Goal: Task Accomplishment & Management: Use online tool/utility

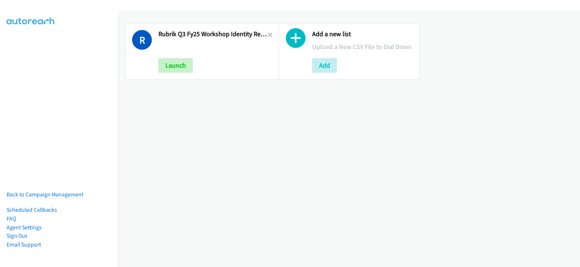
click at [265, 32] on h2 "Rubrik Q3 Fy25 Workshop Identity Recovery 1" at bounding box center [212, 34] width 109 height 8
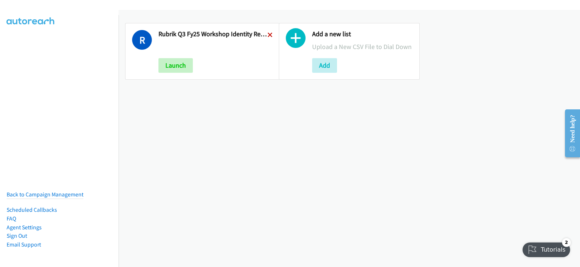
click at [268, 34] on icon at bounding box center [270, 35] width 5 height 5
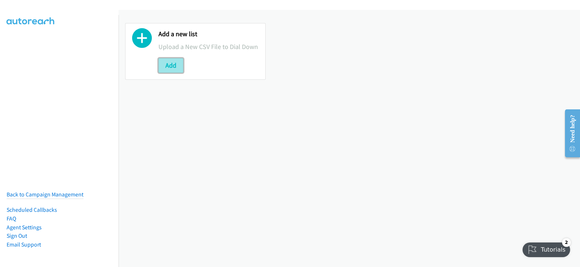
click at [180, 67] on button "Add" at bounding box center [170, 65] width 25 height 15
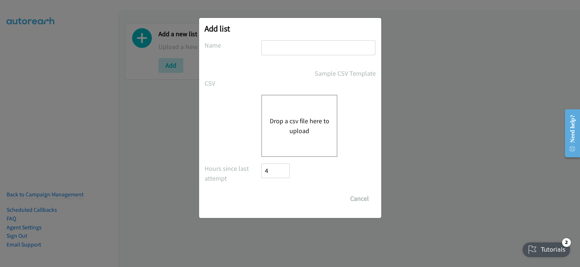
click at [285, 48] on input "text" at bounding box center [318, 47] width 114 height 15
click at [269, 48] on input "text" at bounding box center [318, 47] width 114 height 15
paste input "Rubrik Q3FY25 Workshop Identity Recovery 1"
type input "Rubrik Q3FY25 Workshop Identity Recovery 1"
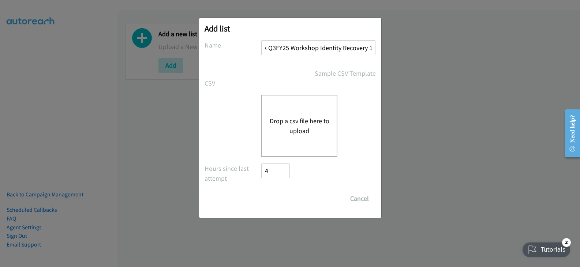
scroll to position [0, 0]
click at [283, 113] on div "Drop a csv file here to upload" at bounding box center [299, 126] width 76 height 62
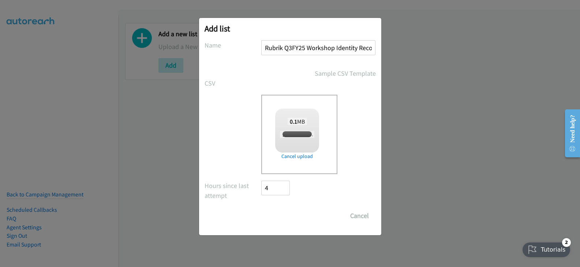
checkbox input "true"
click at [280, 213] on input "Save List" at bounding box center [281, 216] width 38 height 15
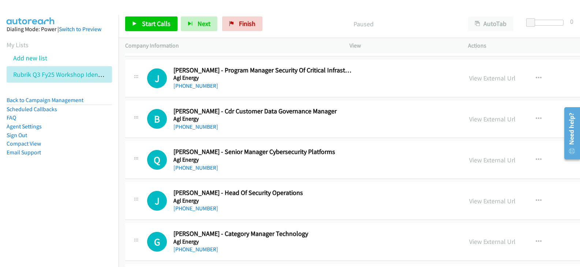
scroll to position [229, 0]
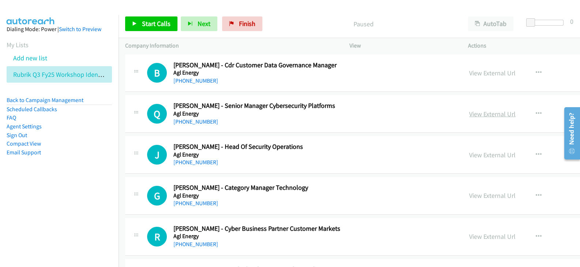
click at [469, 112] on link "View External Url" at bounding box center [492, 114] width 46 height 8
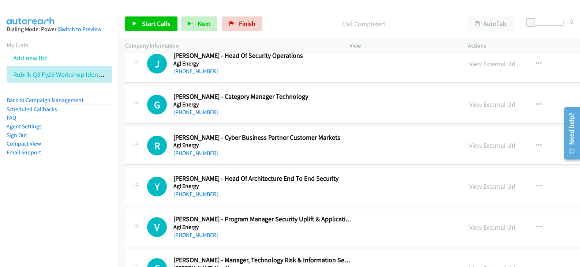
scroll to position [366, 0]
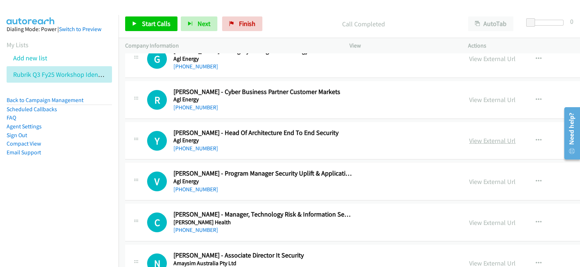
click at [469, 137] on link "View External Url" at bounding box center [492, 141] width 46 height 8
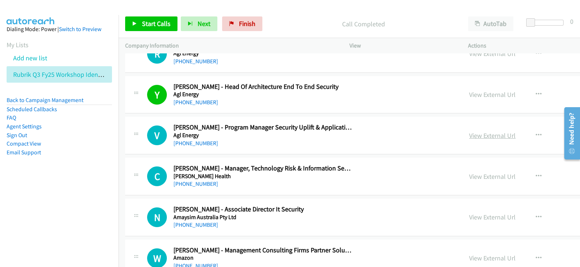
click at [469, 132] on link "View External Url" at bounding box center [492, 135] width 46 height 8
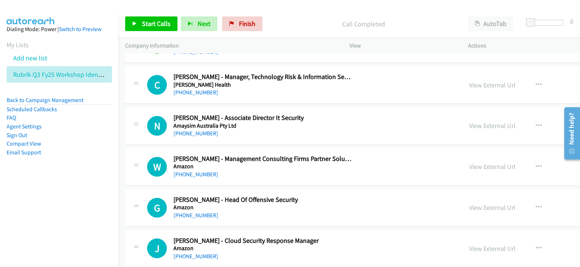
scroll to position [458, 0]
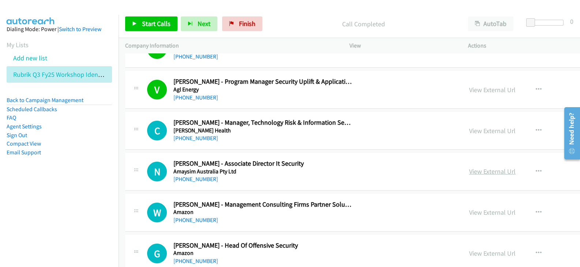
click at [469, 171] on link "View External Url" at bounding box center [492, 171] width 46 height 8
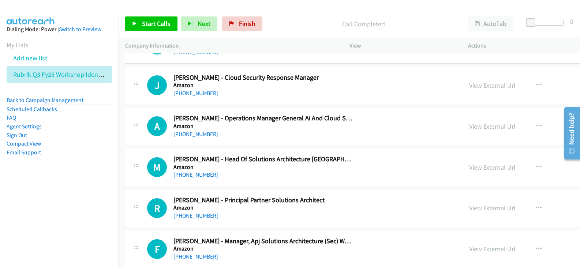
scroll to position [686, 0]
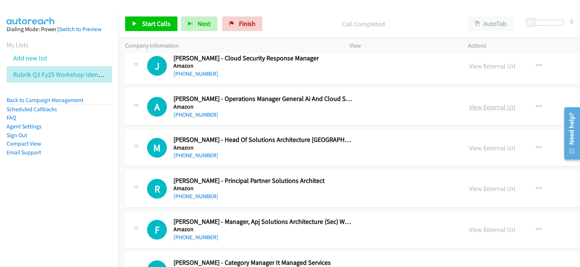
click at [469, 103] on link "View External Url" at bounding box center [492, 107] width 46 height 8
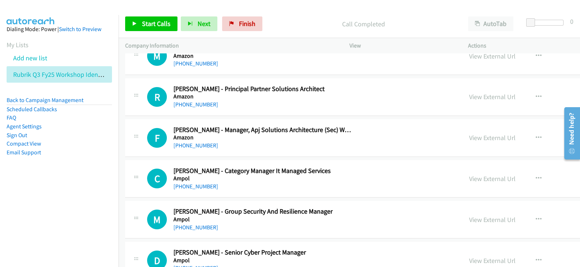
scroll to position [824, 0]
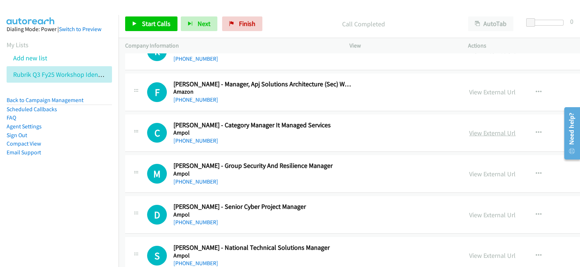
click at [469, 132] on link "View External Url" at bounding box center [492, 133] width 46 height 8
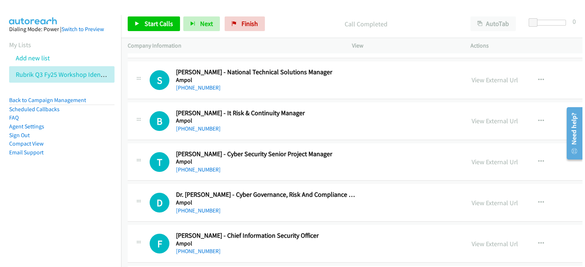
scroll to position [1007, 0]
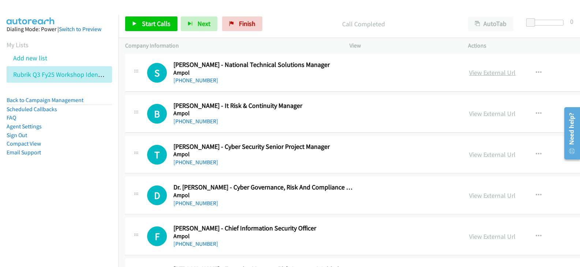
click at [469, 72] on link "View External Url" at bounding box center [492, 72] width 46 height 8
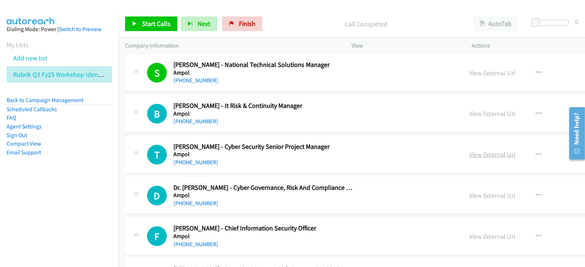
click at [469, 155] on link "View External Url" at bounding box center [492, 154] width 46 height 8
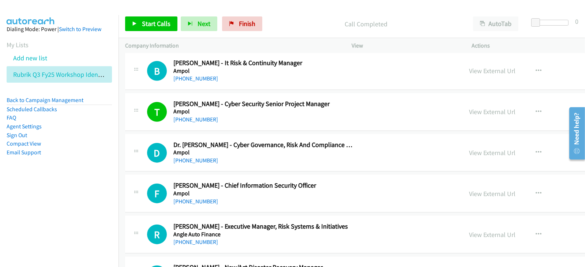
scroll to position [1098, 0]
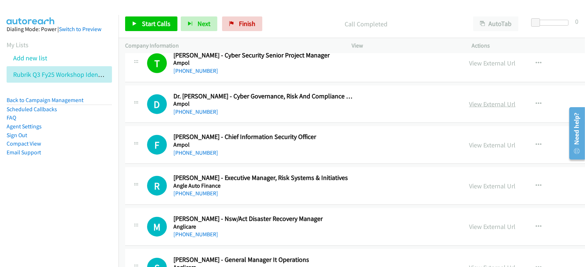
click at [469, 102] on link "View External Url" at bounding box center [492, 104] width 46 height 8
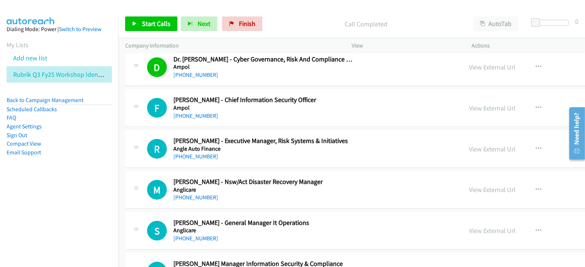
scroll to position [1143, 0]
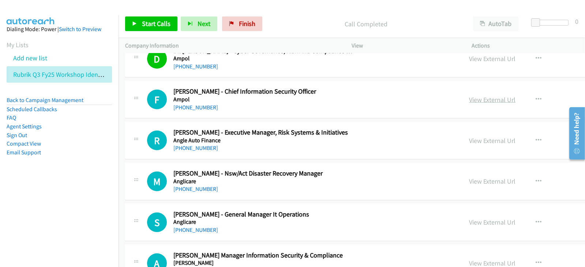
click at [469, 96] on link "View External Url" at bounding box center [492, 100] width 46 height 8
click at [469, 137] on link "View External Url" at bounding box center [492, 141] width 46 height 8
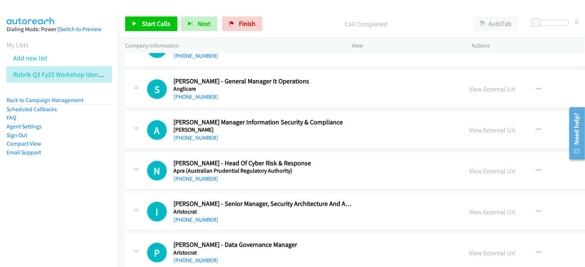
scroll to position [1281, 0]
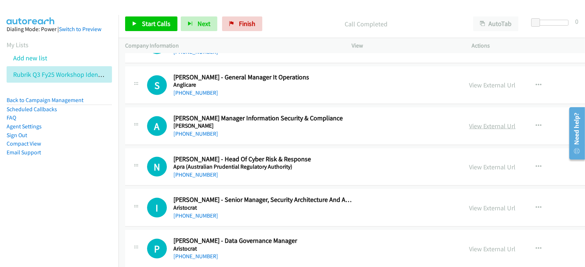
click at [469, 123] on link "View External Url" at bounding box center [492, 126] width 46 height 8
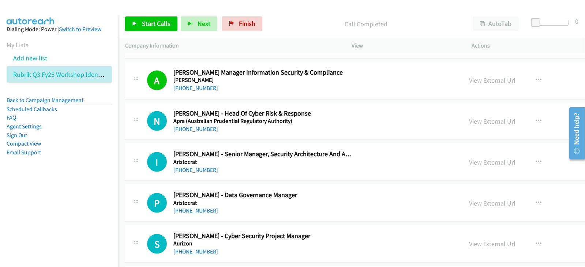
scroll to position [1372, 0]
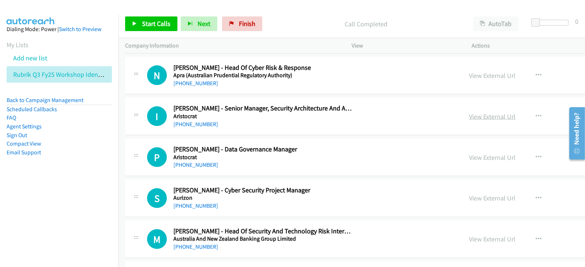
click at [469, 112] on link "View External Url" at bounding box center [492, 116] width 46 height 8
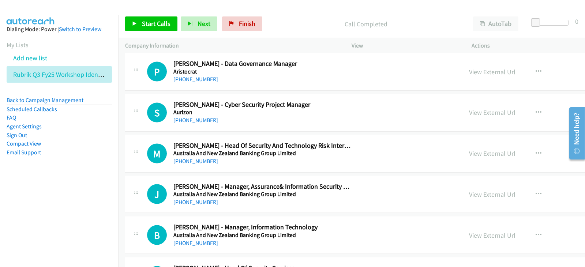
scroll to position [1464, 0]
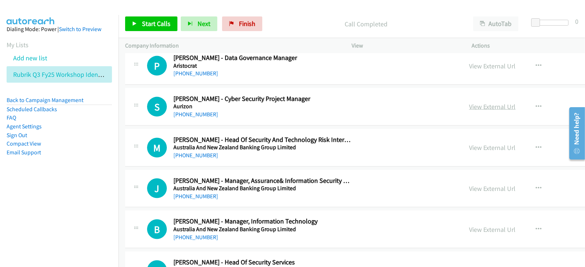
click at [469, 105] on link "View External Url" at bounding box center [492, 106] width 46 height 8
click at [469, 145] on link "View External Url" at bounding box center [492, 147] width 46 height 8
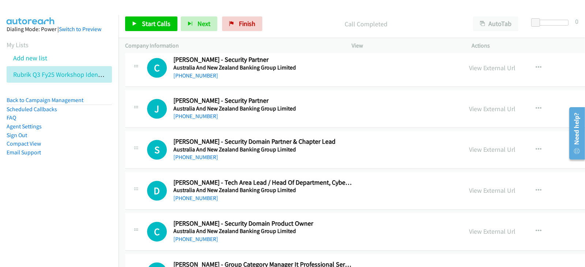
scroll to position [1876, 0]
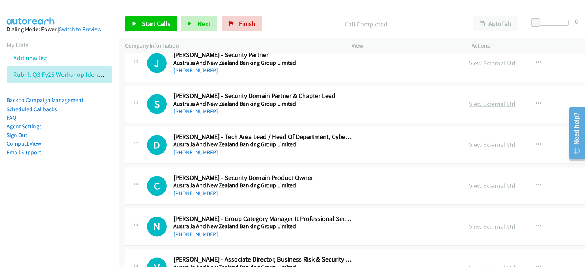
click at [469, 100] on link "View External Url" at bounding box center [492, 104] width 46 height 8
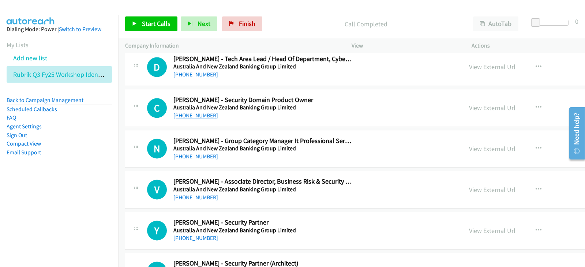
scroll to position [1967, 0]
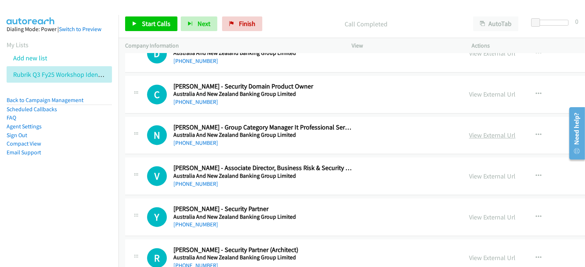
click at [469, 131] on link "View External Url" at bounding box center [492, 135] width 46 height 8
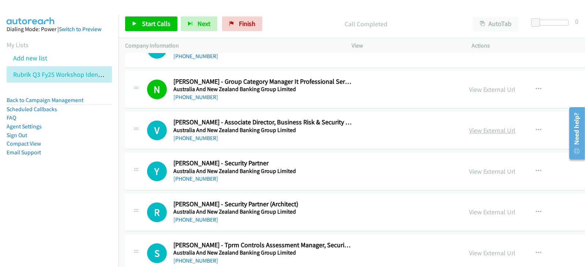
click at [469, 127] on link "View External Url" at bounding box center [492, 130] width 46 height 8
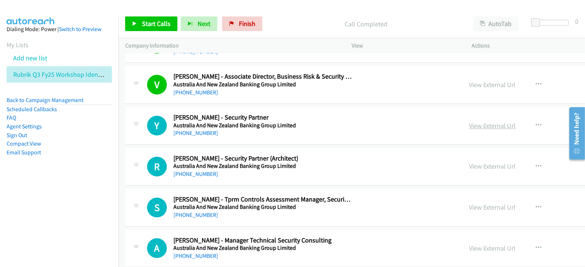
click at [469, 122] on link "View External Url" at bounding box center [492, 126] width 46 height 8
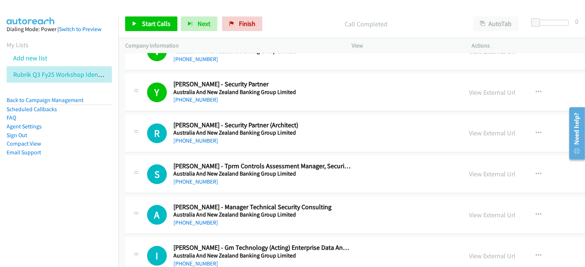
scroll to position [2105, 0]
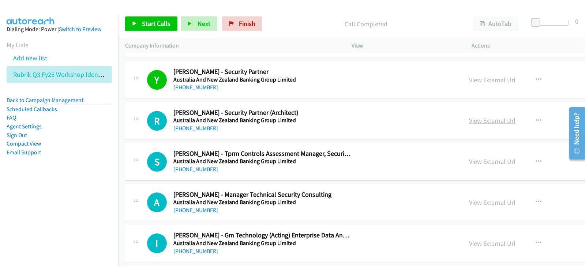
click at [469, 119] on link "View External Url" at bounding box center [492, 120] width 46 height 8
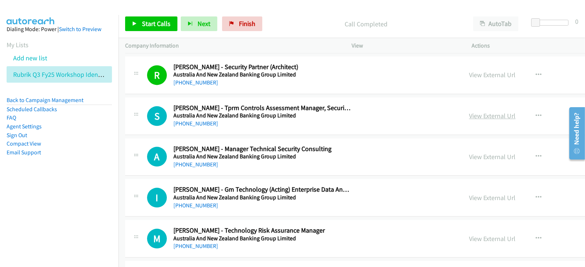
click at [469, 112] on link "View External Url" at bounding box center [492, 116] width 46 height 8
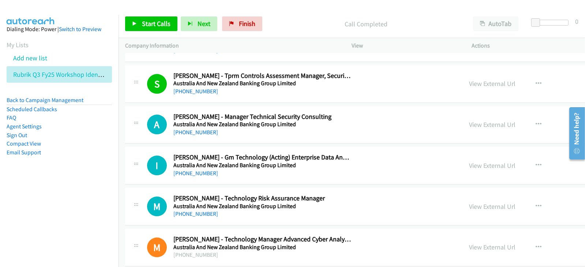
scroll to position [2196, 0]
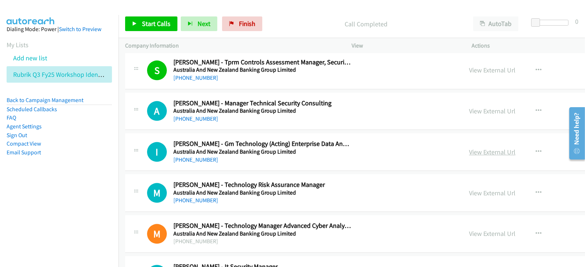
click at [469, 150] on link "View External Url" at bounding box center [492, 152] width 46 height 8
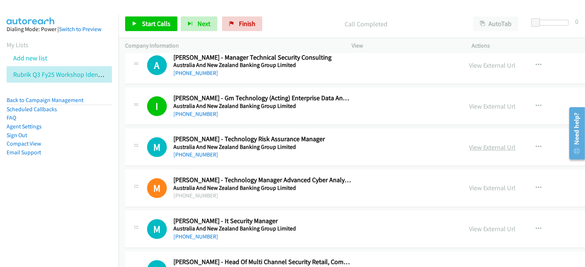
click at [469, 145] on link "View External Url" at bounding box center [492, 147] width 46 height 8
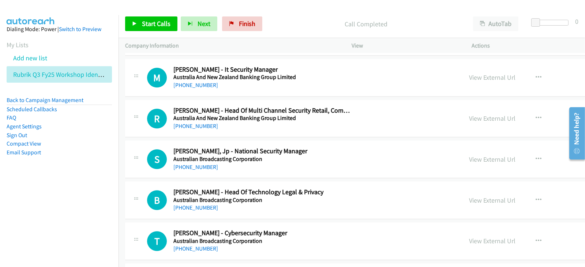
scroll to position [2379, 0]
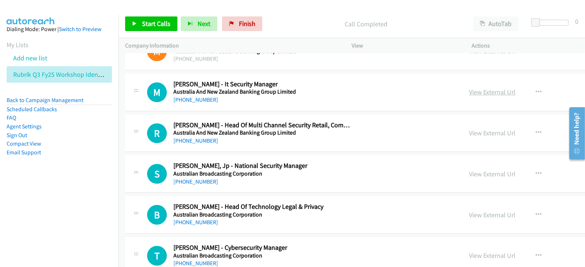
click at [469, 88] on link "View External Url" at bounding box center [492, 92] width 46 height 8
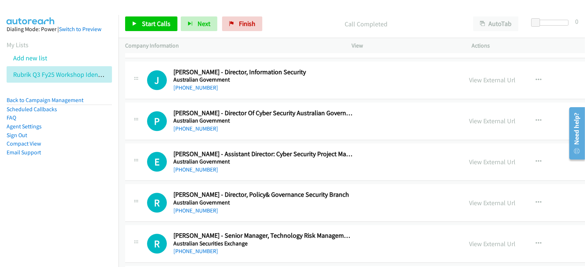
scroll to position [2607, 0]
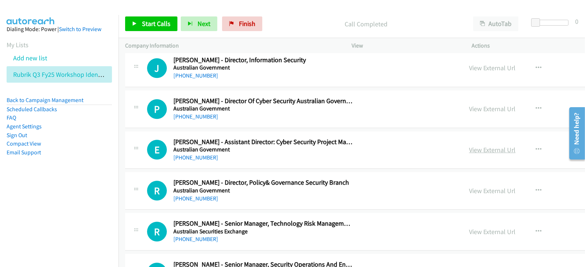
click at [469, 146] on link "View External Url" at bounding box center [492, 150] width 46 height 8
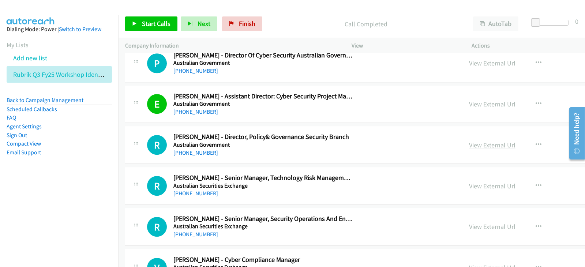
click at [469, 141] on link "View External Url" at bounding box center [492, 145] width 46 height 8
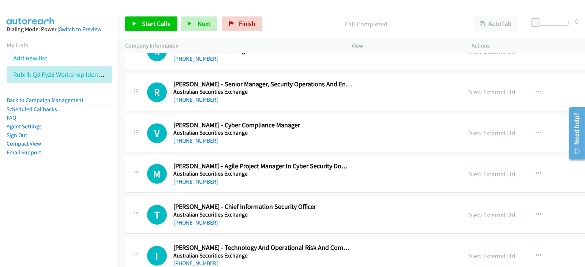
scroll to position [2790, 0]
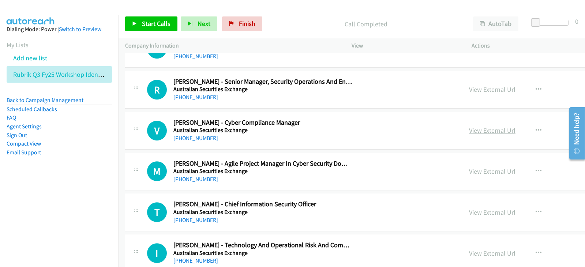
click at [469, 126] on link "View External Url" at bounding box center [492, 130] width 46 height 8
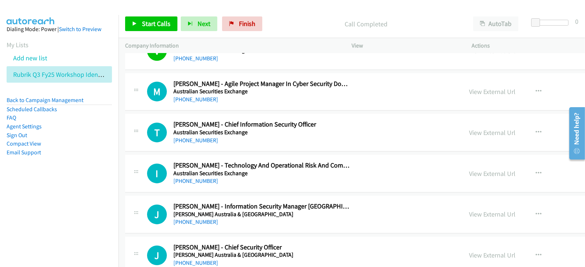
scroll to position [2882, 0]
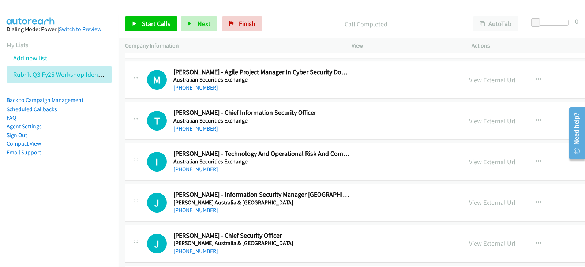
click at [469, 158] on link "View External Url" at bounding box center [492, 162] width 46 height 8
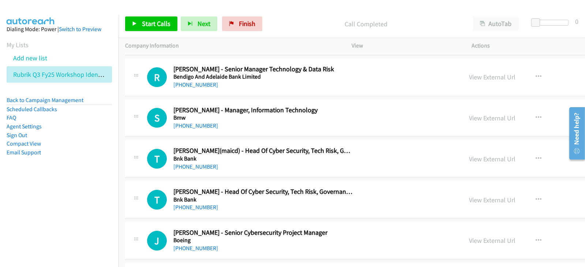
scroll to position [3340, 0]
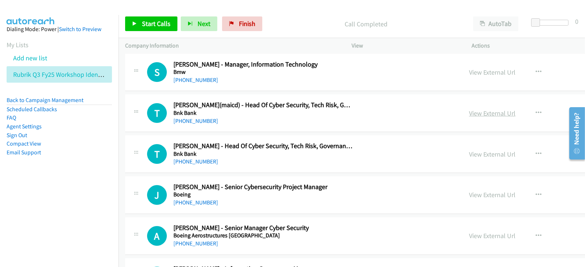
click at [469, 109] on link "View External Url" at bounding box center [492, 113] width 46 height 8
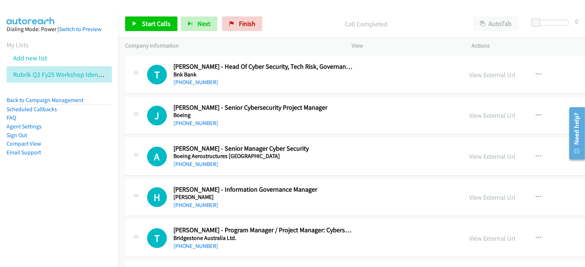
scroll to position [3431, 0]
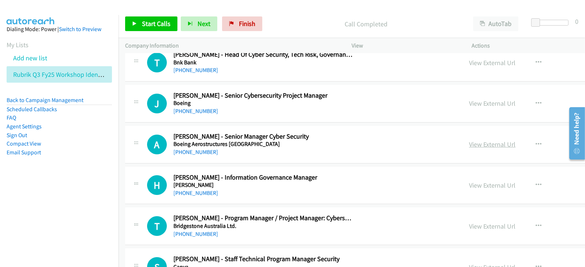
click at [469, 140] on link "View External Url" at bounding box center [492, 144] width 46 height 8
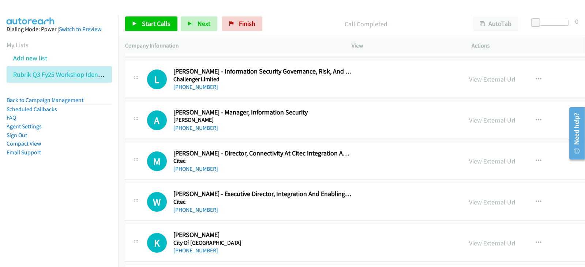
scroll to position [3706, 0]
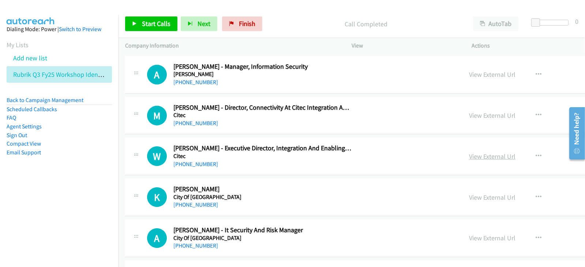
click at [469, 152] on link "View External Url" at bounding box center [492, 156] width 46 height 8
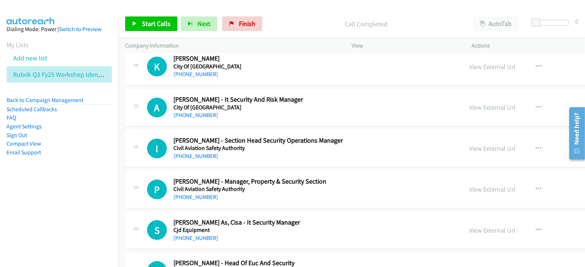
scroll to position [3843, 0]
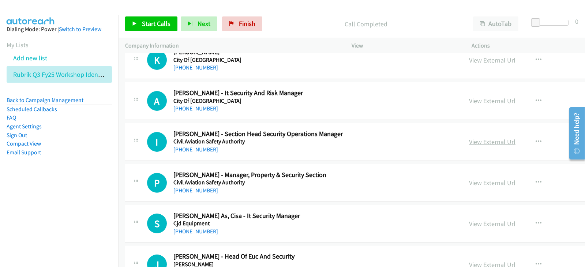
click at [469, 138] on link "View External Url" at bounding box center [492, 142] width 46 height 8
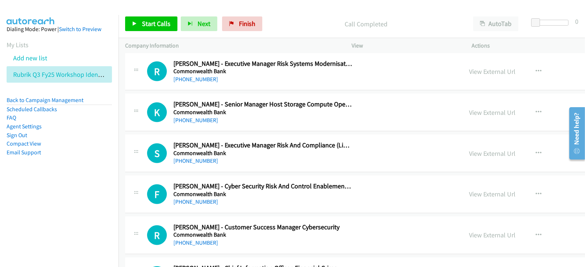
scroll to position [4209, 0]
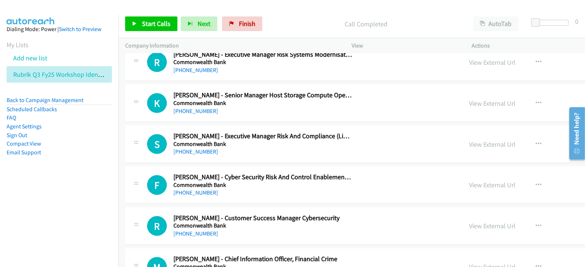
click at [469, 139] on div "View External Url" at bounding box center [492, 144] width 46 height 10
drag, startPoint x: 389, startPoint y: 134, endPoint x: 409, endPoint y: 168, distance: 39.5
click at [469, 140] on link "View External Url" at bounding box center [492, 144] width 46 height 8
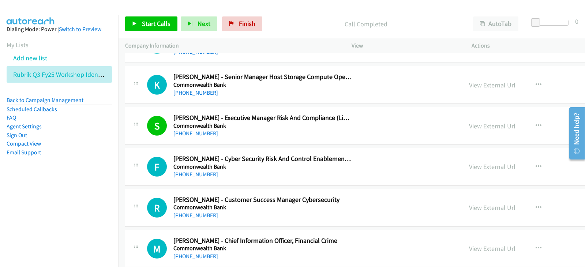
scroll to position [4255, 0]
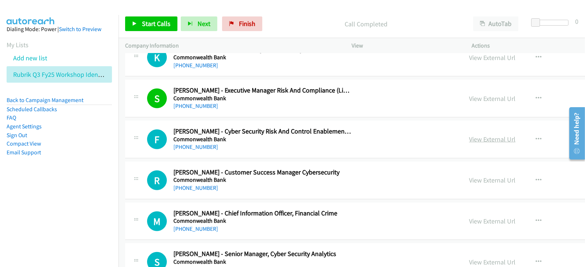
click at [469, 135] on link "View External Url" at bounding box center [492, 139] width 46 height 8
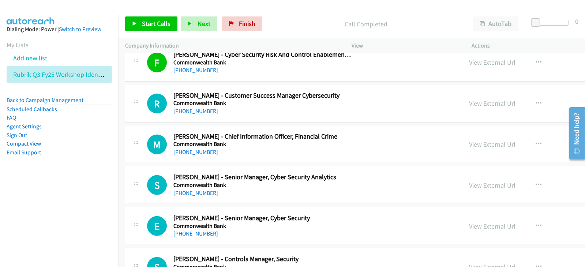
scroll to position [4346, 0]
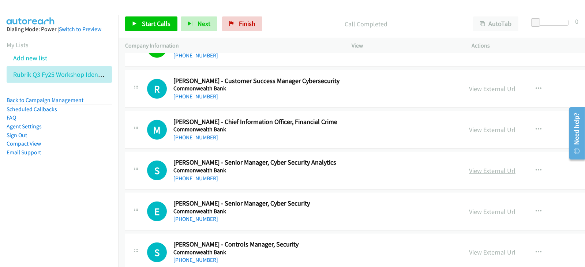
click at [469, 167] on link "View External Url" at bounding box center [492, 171] width 46 height 8
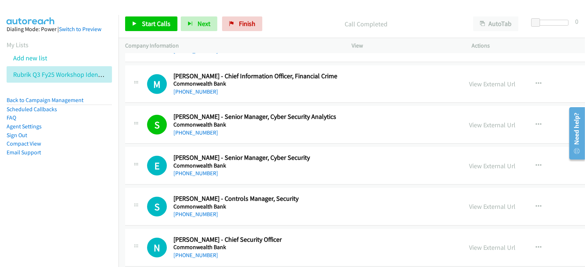
scroll to position [4438, 0]
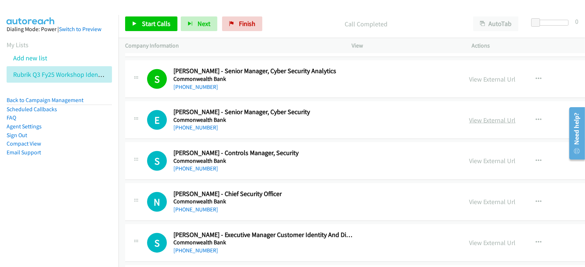
click at [469, 116] on link "View External Url" at bounding box center [492, 120] width 46 height 8
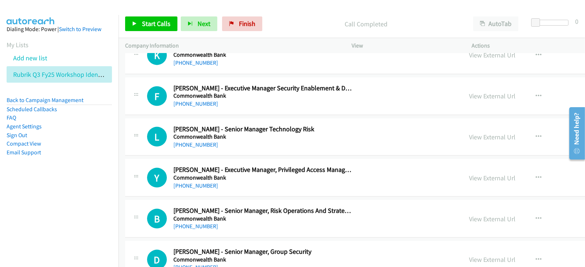
scroll to position [4803, 0]
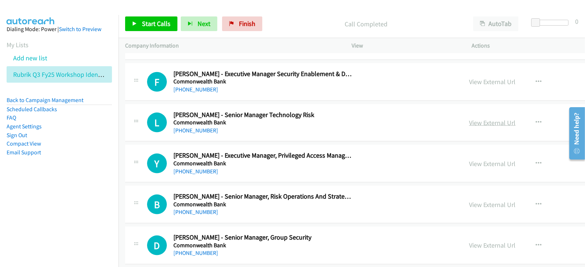
click at [469, 119] on link "View External Url" at bounding box center [492, 123] width 46 height 8
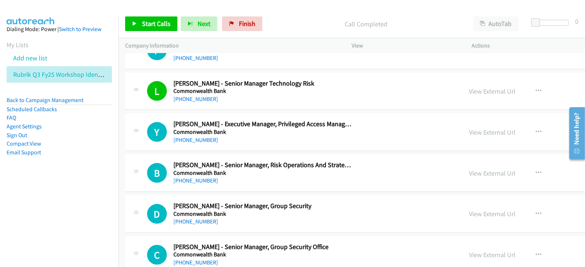
scroll to position [4849, 0]
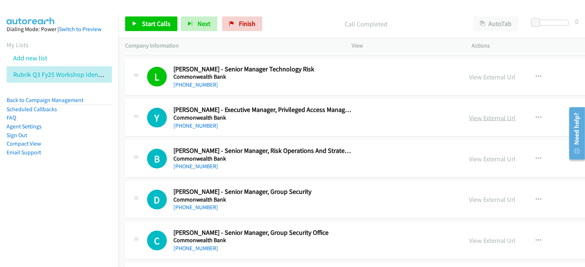
click at [469, 114] on link "View External Url" at bounding box center [492, 118] width 46 height 8
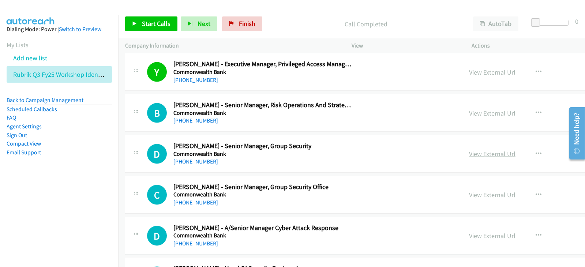
click at [469, 150] on link "View External Url" at bounding box center [492, 154] width 46 height 8
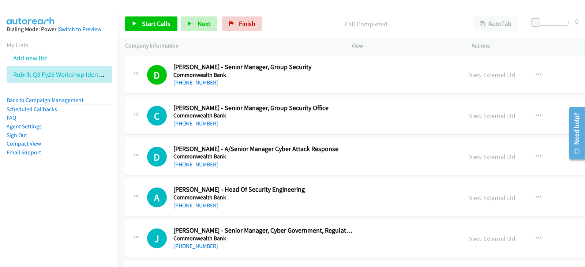
scroll to position [4986, 0]
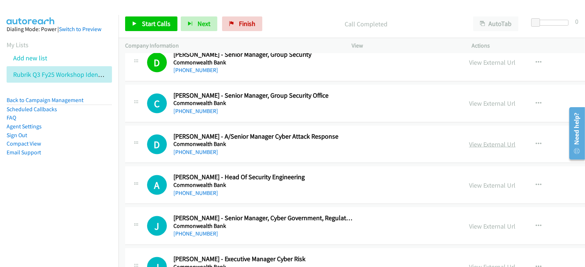
click at [469, 140] on link "View External Url" at bounding box center [492, 144] width 46 height 8
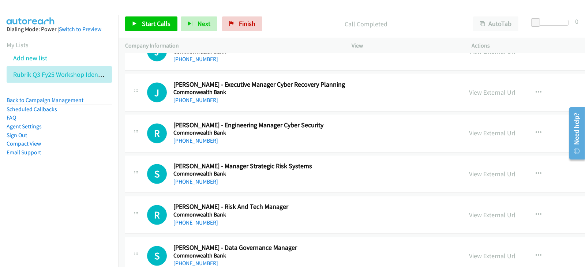
scroll to position [5215, 0]
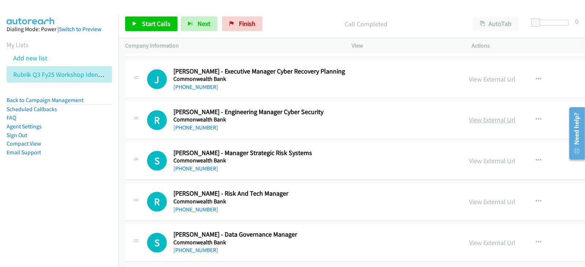
click at [469, 116] on link "View External Url" at bounding box center [492, 120] width 46 height 8
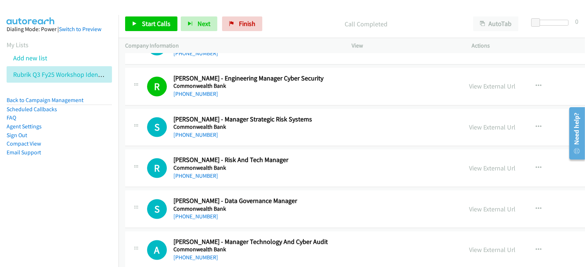
scroll to position [5261, 0]
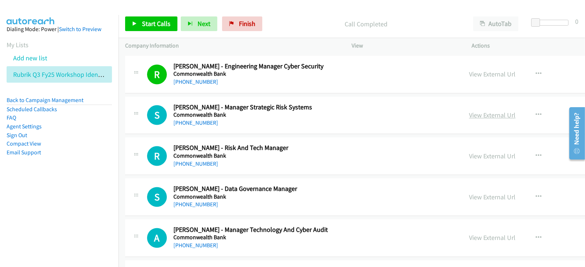
click at [469, 111] on link "View External Url" at bounding box center [492, 115] width 46 height 8
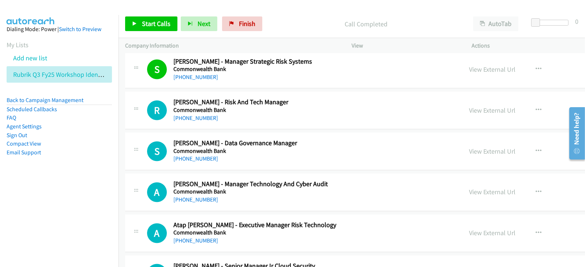
scroll to position [5352, 0]
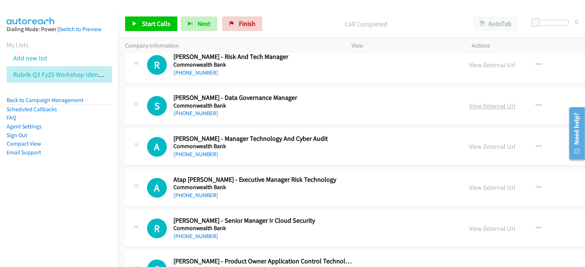
click at [469, 102] on link "View External Url" at bounding box center [492, 106] width 46 height 8
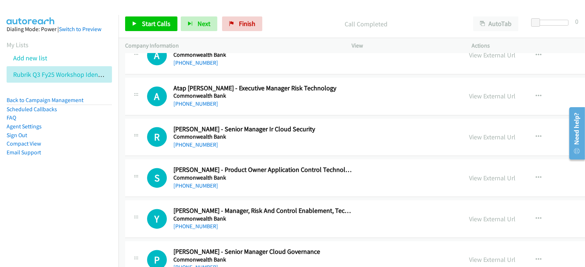
scroll to position [5398, 0]
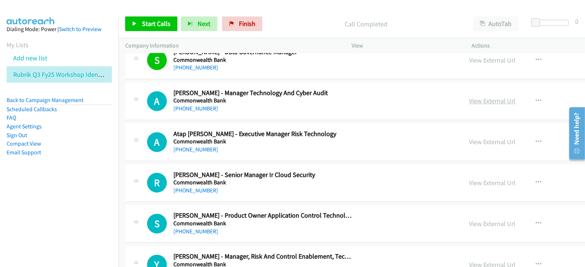
click at [469, 97] on link "View External Url" at bounding box center [492, 101] width 46 height 8
click at [469, 138] on link "View External Url" at bounding box center [492, 142] width 46 height 8
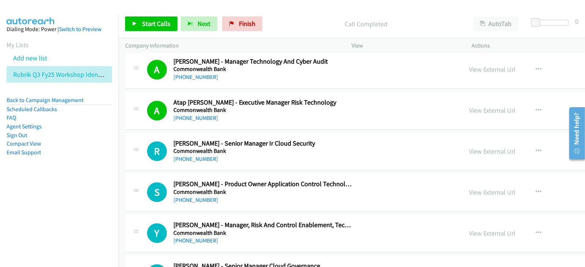
scroll to position [5444, 0]
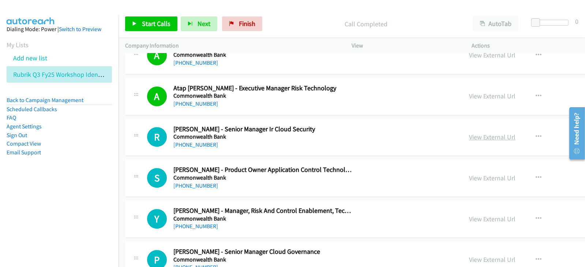
click at [469, 133] on link "View External Url" at bounding box center [492, 137] width 46 height 8
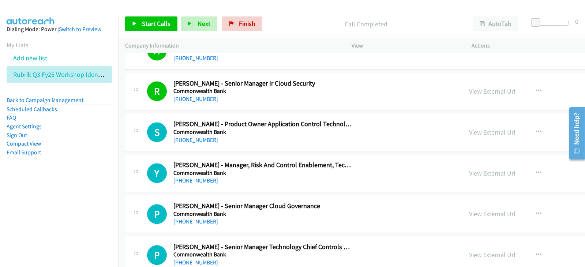
scroll to position [5535, 0]
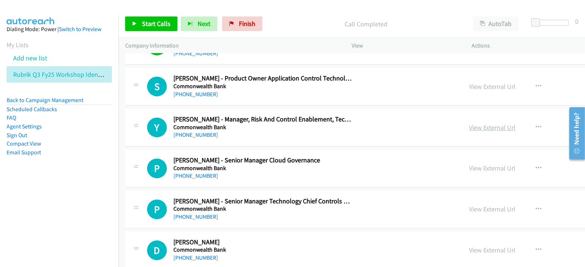
click at [469, 123] on link "View External Url" at bounding box center [492, 127] width 46 height 8
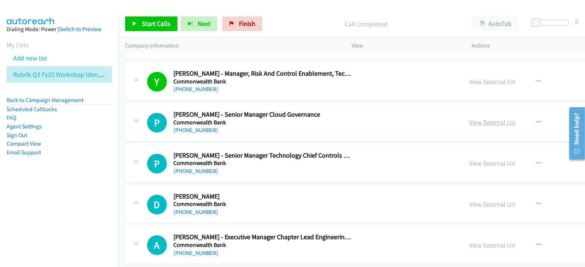
click at [469, 118] on link "View External Url" at bounding box center [492, 122] width 46 height 8
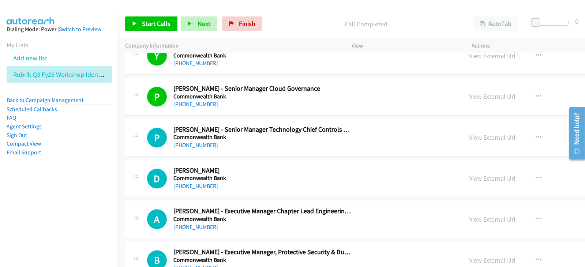
scroll to position [5627, 0]
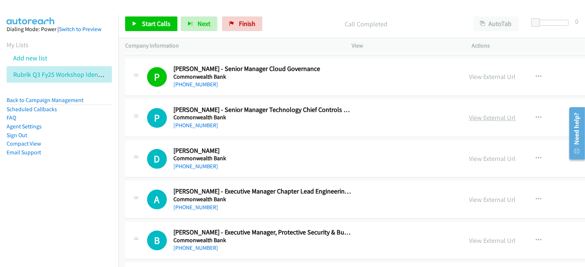
click at [469, 113] on link "View External Url" at bounding box center [492, 117] width 46 height 8
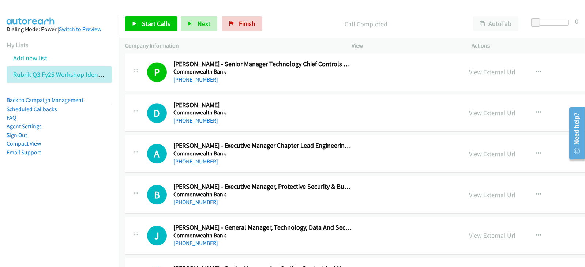
scroll to position [5718, 0]
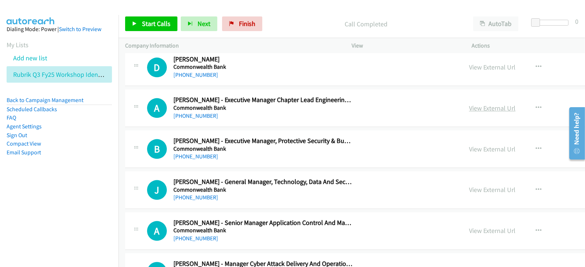
click at [469, 104] on link "View External Url" at bounding box center [492, 108] width 46 height 8
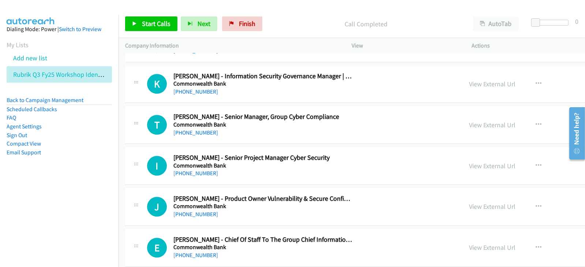
scroll to position [5993, 0]
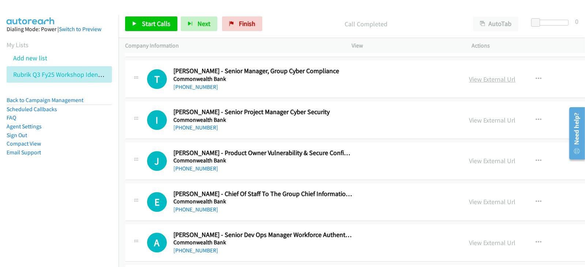
click at [469, 75] on link "View External Url" at bounding box center [492, 79] width 46 height 8
click at [469, 116] on link "View External Url" at bounding box center [492, 120] width 46 height 8
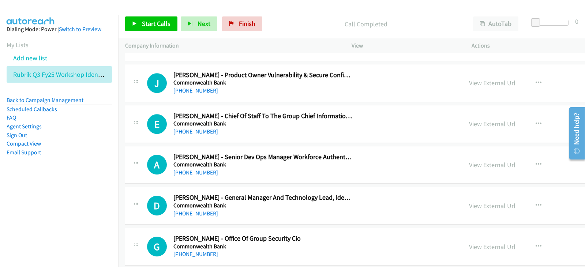
scroll to position [6085, 0]
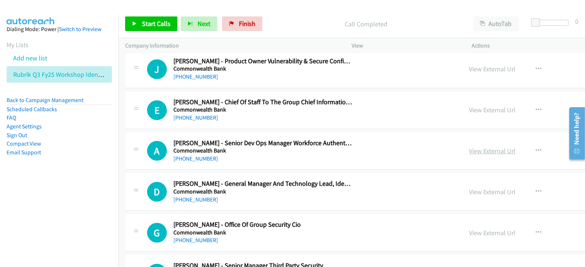
click at [469, 147] on link "View External Url" at bounding box center [492, 151] width 46 height 8
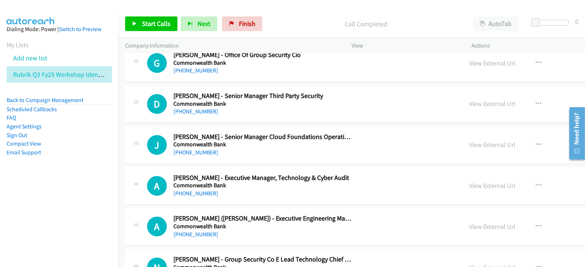
scroll to position [6268, 0]
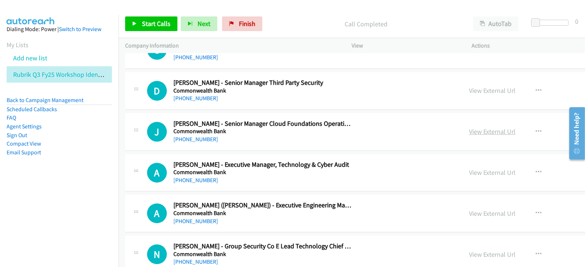
click at [469, 127] on link "View External Url" at bounding box center [492, 131] width 46 height 8
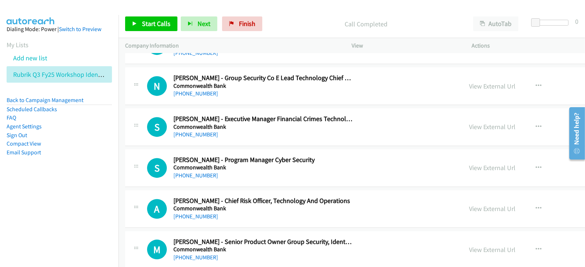
scroll to position [6451, 0]
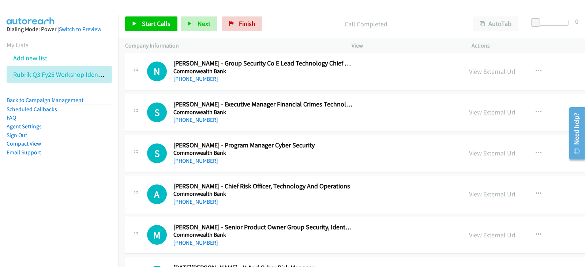
click at [469, 108] on link "View External Url" at bounding box center [492, 112] width 46 height 8
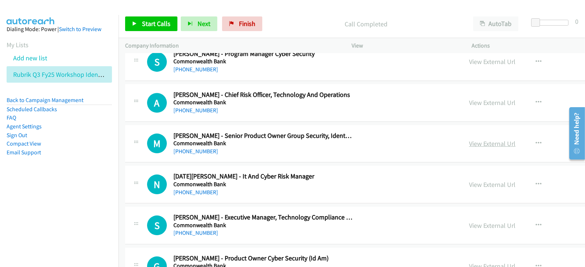
click at [469, 139] on link "View External Url" at bounding box center [492, 143] width 46 height 8
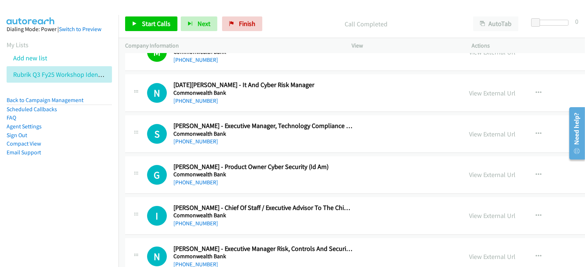
scroll to position [6680, 0]
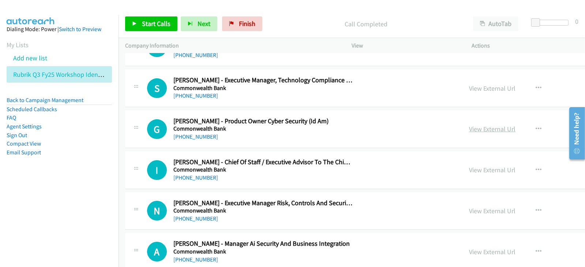
click at [469, 125] on link "View External Url" at bounding box center [492, 129] width 46 height 8
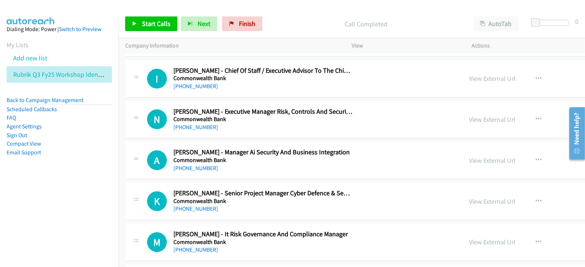
scroll to position [6817, 0]
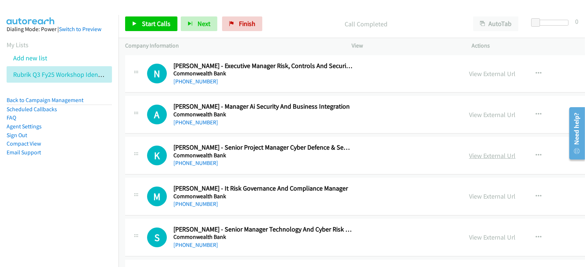
click at [469, 152] on link "View External Url" at bounding box center [492, 156] width 46 height 8
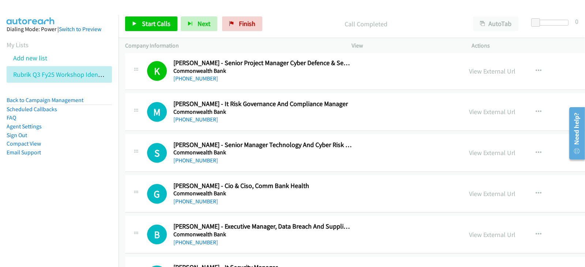
scroll to position [6908, 0]
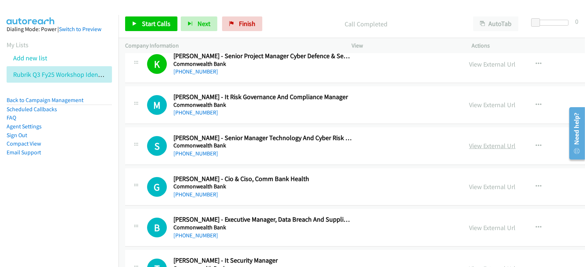
click at [469, 142] on link "View External Url" at bounding box center [492, 146] width 46 height 8
click at [70, 148] on li "Email Support" at bounding box center [59, 152] width 105 height 9
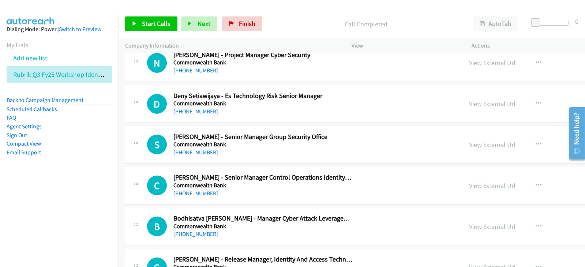
scroll to position [7183, 0]
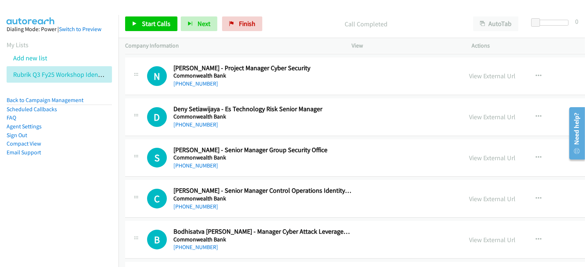
drag, startPoint x: 396, startPoint y: 100, endPoint x: 377, endPoint y: 89, distance: 22.3
click at [469, 113] on link "View External Url" at bounding box center [492, 117] width 46 height 8
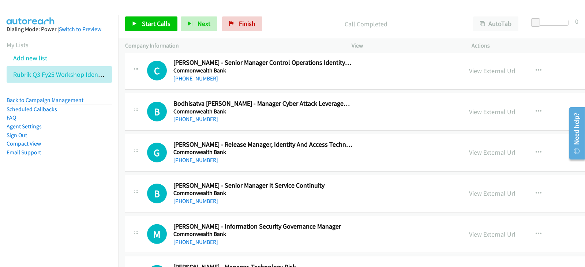
scroll to position [7320, 0]
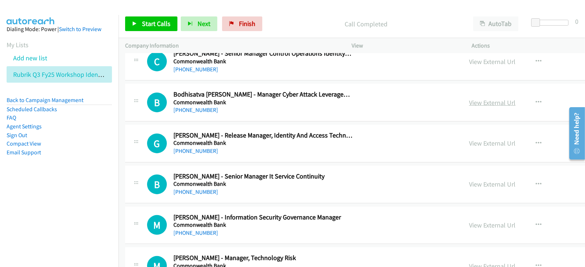
click at [469, 98] on link "View External Url" at bounding box center [492, 102] width 46 height 8
click at [469, 139] on link "View External Url" at bounding box center [492, 143] width 46 height 8
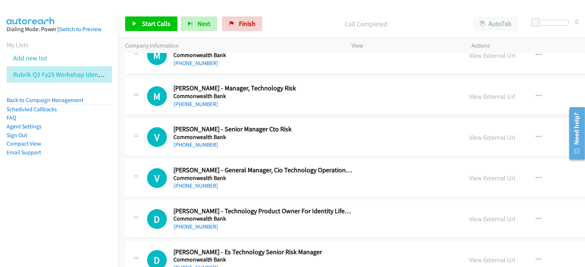
scroll to position [7503, 0]
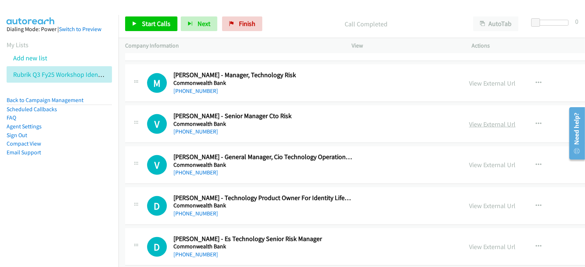
click at [469, 120] on link "View External Url" at bounding box center [492, 124] width 46 height 8
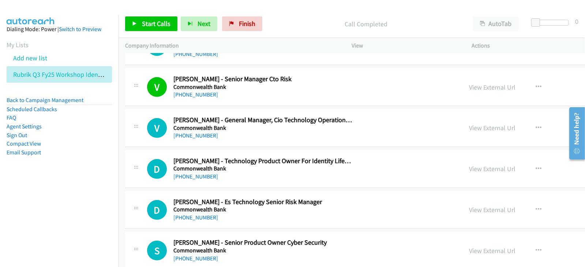
scroll to position [7549, 0]
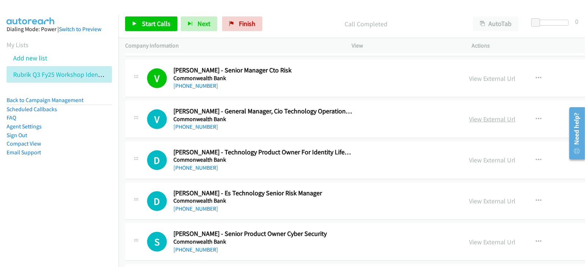
click at [469, 115] on link "View External Url" at bounding box center [492, 119] width 46 height 8
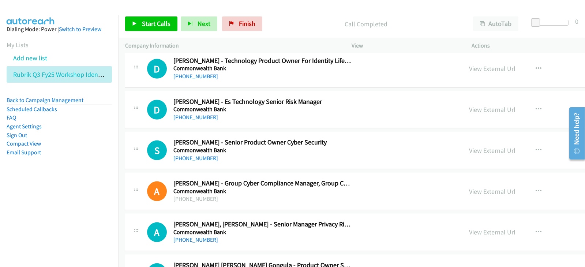
scroll to position [7686, 0]
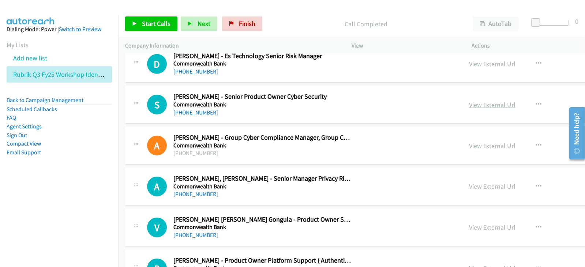
click at [469, 101] on link "View External Url" at bounding box center [492, 105] width 46 height 8
click at [469, 141] on div "View External Url" at bounding box center [492, 146] width 46 height 10
click at [469, 142] on link "View External Url" at bounding box center [492, 146] width 46 height 8
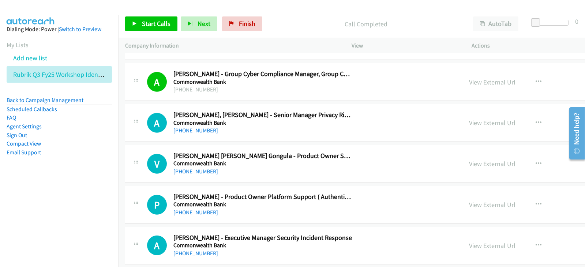
scroll to position [7778, 0]
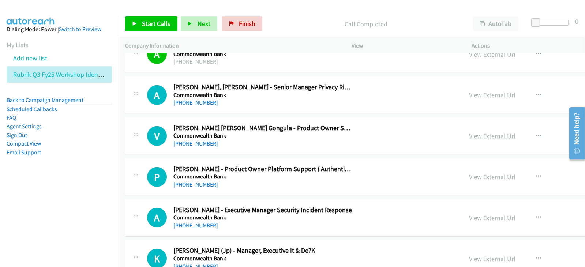
click at [469, 132] on link "View External Url" at bounding box center [492, 136] width 46 height 8
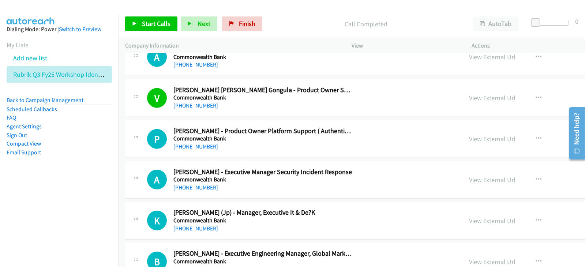
scroll to position [7823, 0]
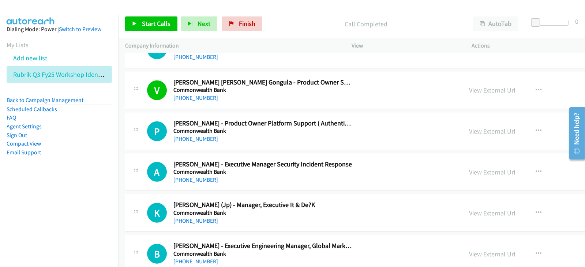
click at [469, 127] on link "View External Url" at bounding box center [492, 131] width 46 height 8
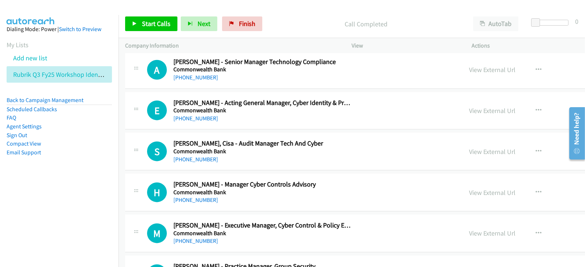
scroll to position [8098, 0]
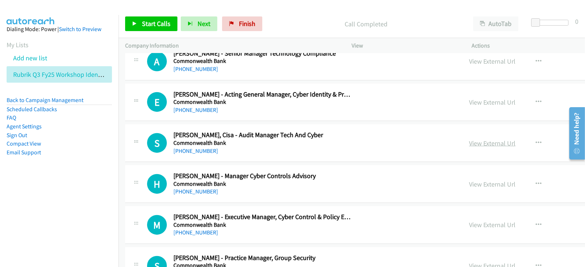
click at [469, 139] on link "View External Url" at bounding box center [492, 143] width 46 height 8
click at [469, 180] on link "View External Url" at bounding box center [492, 184] width 46 height 8
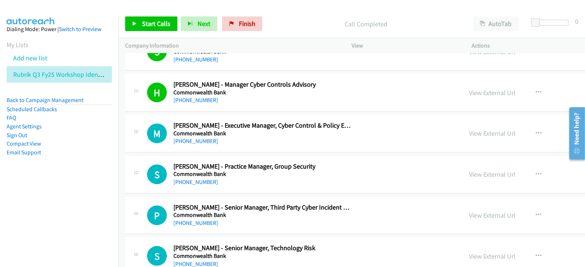
scroll to position [8235, 0]
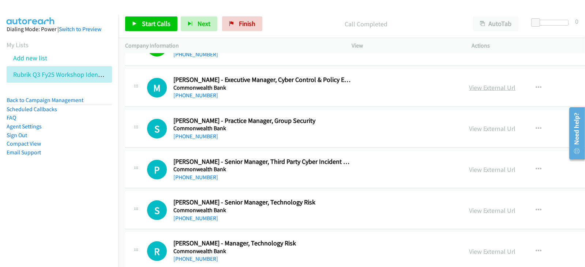
click at [469, 83] on link "View External Url" at bounding box center [492, 87] width 46 height 8
click at [469, 124] on link "View External Url" at bounding box center [492, 128] width 46 height 8
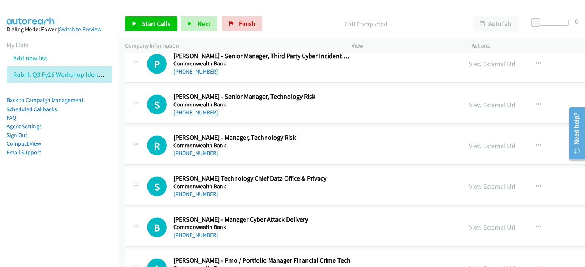
scroll to position [8327, 0]
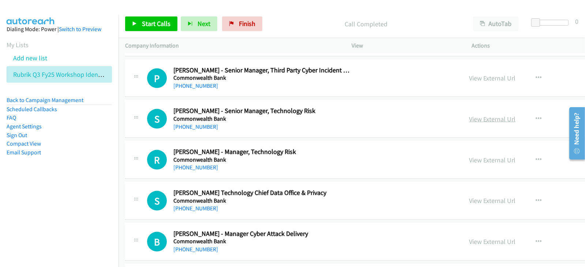
click at [469, 115] on link "View External Url" at bounding box center [492, 119] width 46 height 8
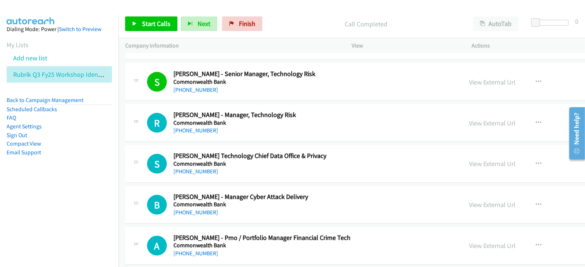
scroll to position [8372, 0]
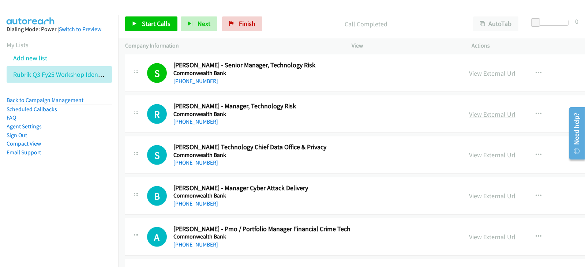
click at [469, 110] on link "View External Url" at bounding box center [492, 114] width 46 height 8
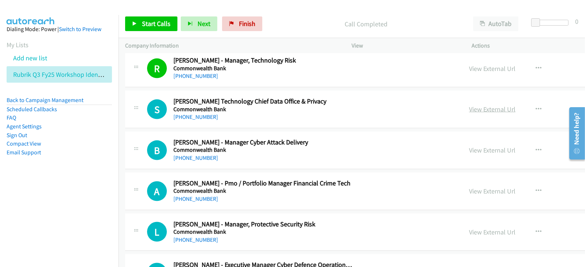
click at [469, 105] on link "View External Url" at bounding box center [492, 109] width 46 height 8
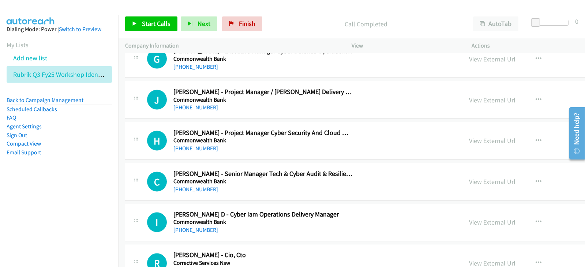
scroll to position [8647, 0]
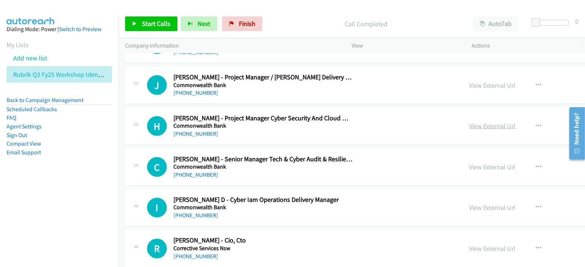
click at [469, 122] on link "View External Url" at bounding box center [492, 126] width 46 height 8
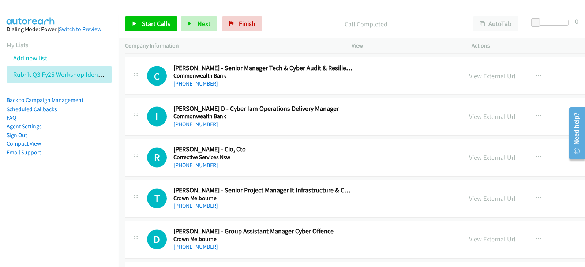
scroll to position [8738, 0]
click at [469, 112] on link "View External Url" at bounding box center [492, 116] width 46 height 8
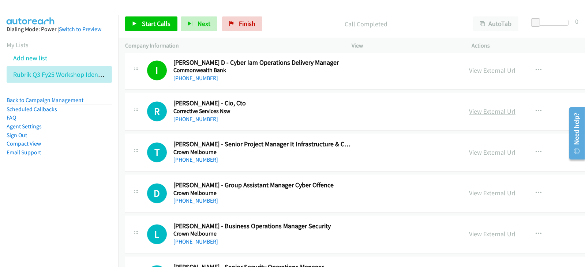
click at [469, 108] on link "View External Url" at bounding box center [492, 112] width 46 height 8
click at [469, 149] on link "View External Url" at bounding box center [492, 153] width 46 height 8
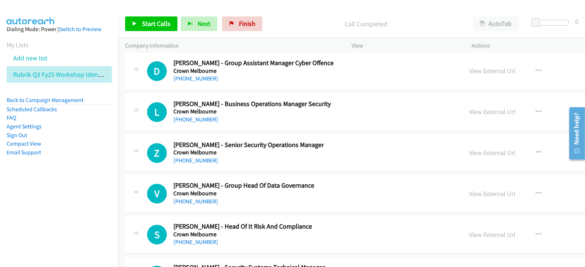
scroll to position [8921, 0]
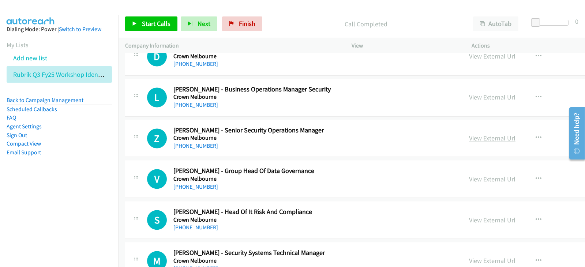
click at [469, 134] on link "View External Url" at bounding box center [492, 138] width 46 height 8
click at [469, 175] on link "View External Url" at bounding box center [492, 179] width 46 height 8
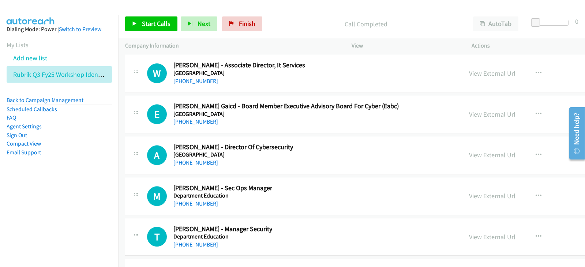
scroll to position [9287, 0]
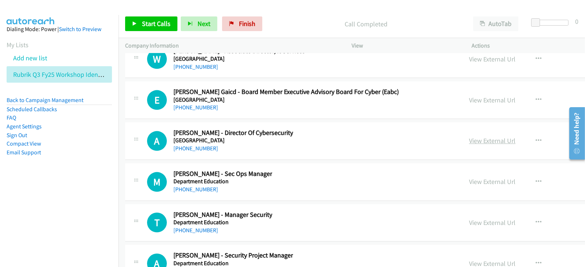
click at [469, 137] on link "View External Url" at bounding box center [492, 141] width 46 height 8
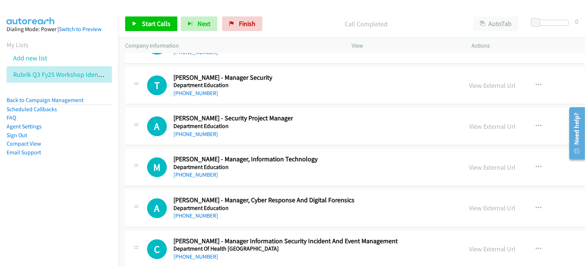
scroll to position [9516, 0]
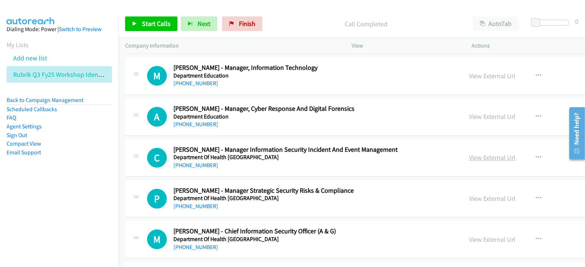
click at [469, 153] on link "View External Url" at bounding box center [492, 157] width 46 height 8
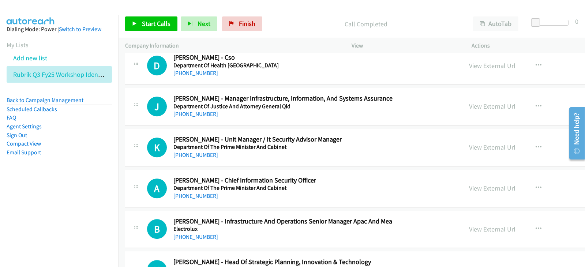
scroll to position [9745, 0]
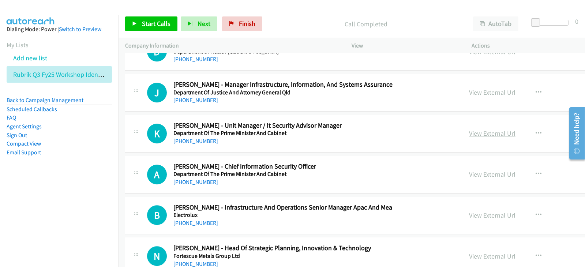
click at [469, 129] on link "View External Url" at bounding box center [492, 133] width 46 height 8
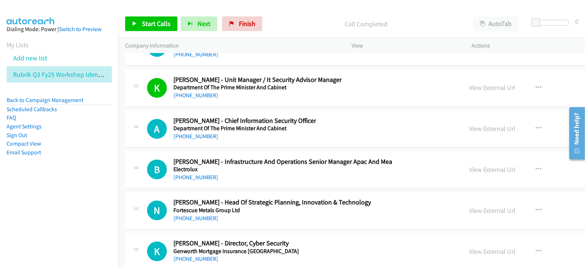
scroll to position [9836, 0]
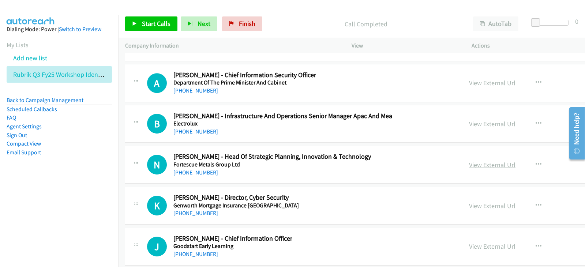
click at [469, 161] on link "View External Url" at bounding box center [492, 165] width 46 height 8
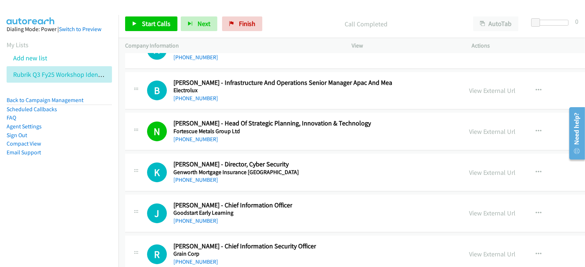
scroll to position [9882, 0]
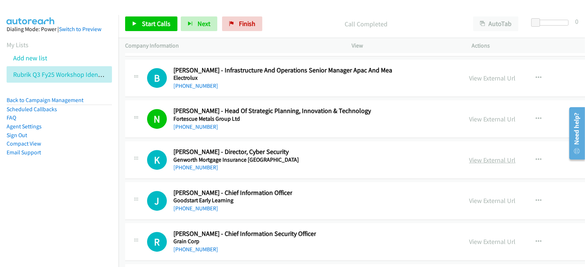
click at [469, 156] on link "View External Url" at bounding box center [492, 160] width 46 height 8
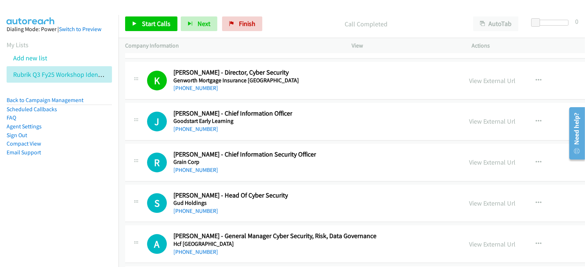
scroll to position [9973, 0]
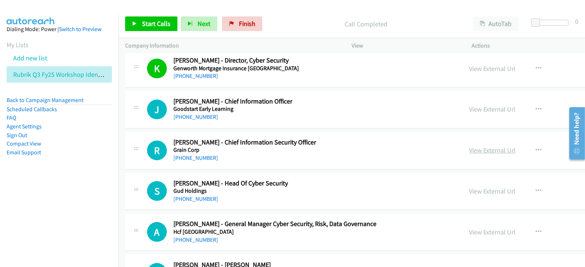
click at [469, 146] on link "View External Url" at bounding box center [492, 150] width 46 height 8
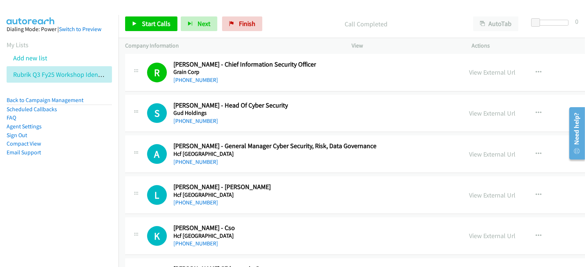
scroll to position [10065, 0]
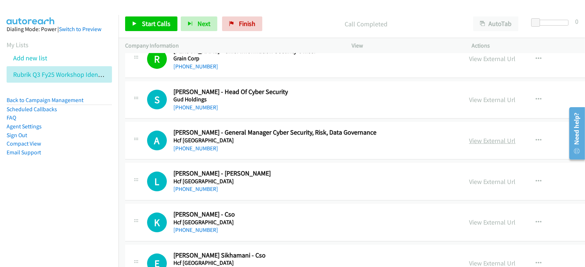
click at [469, 137] on link "View External Url" at bounding box center [492, 141] width 46 height 8
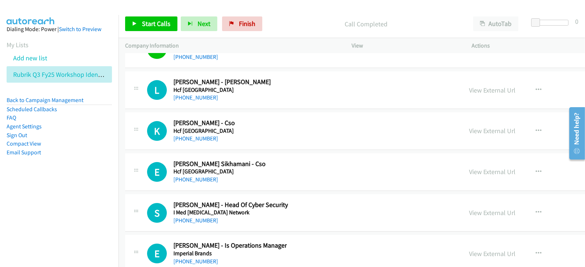
scroll to position [10202, 0]
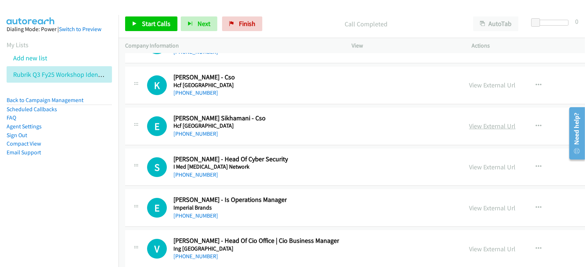
click at [469, 122] on link "View External Url" at bounding box center [492, 126] width 46 height 8
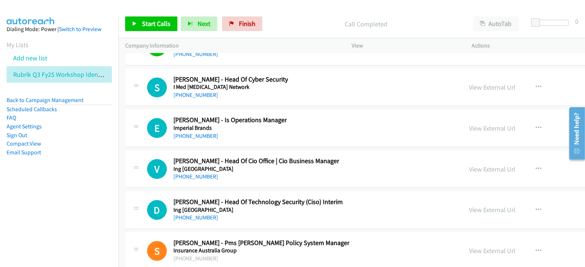
scroll to position [10294, 0]
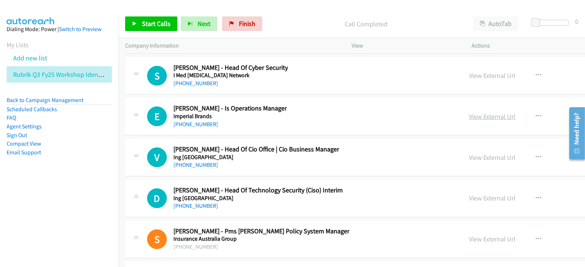
click at [469, 112] on link "View External Url" at bounding box center [492, 116] width 46 height 8
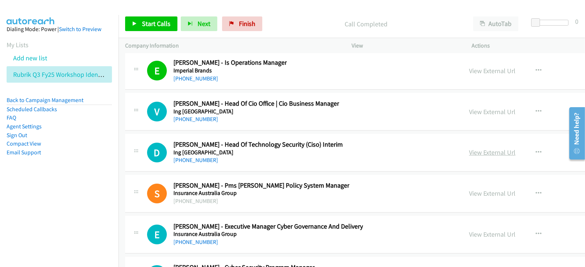
click at [469, 148] on link "View External Url" at bounding box center [492, 152] width 46 height 8
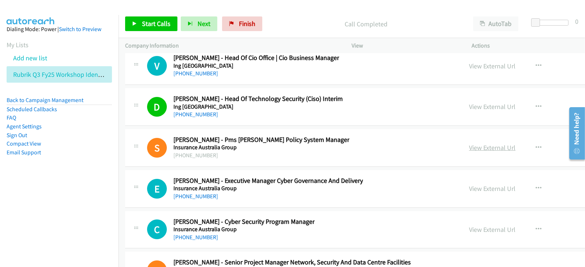
click at [469, 143] on link "View External Url" at bounding box center [492, 147] width 46 height 8
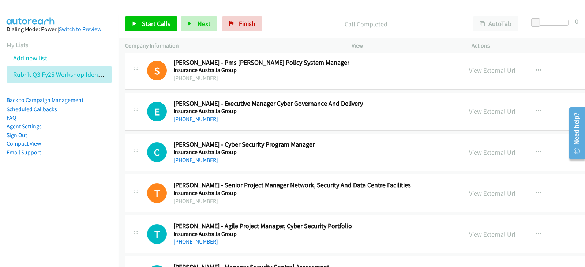
scroll to position [10477, 0]
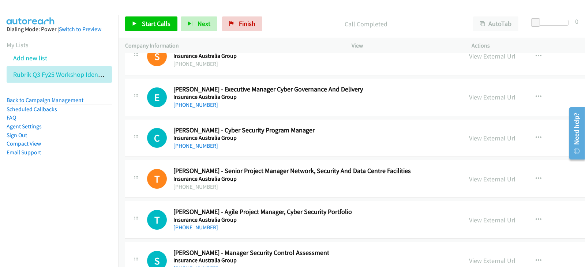
drag, startPoint x: 403, startPoint y: 125, endPoint x: 401, endPoint y: 122, distance: 4.1
click at [469, 134] on link "View External Url" at bounding box center [492, 138] width 46 height 8
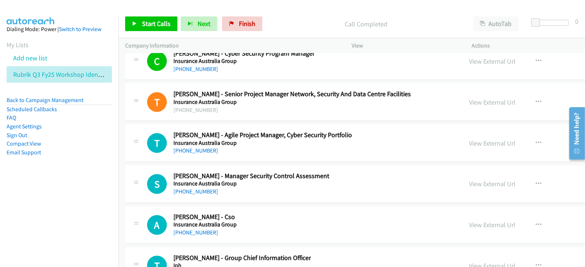
scroll to position [10568, 0]
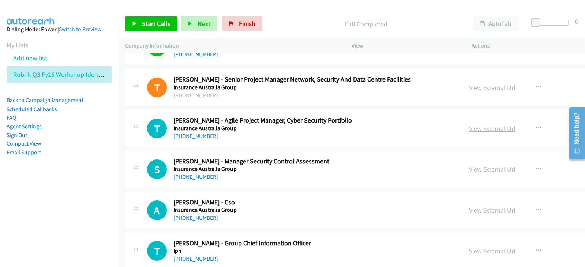
click at [469, 124] on link "View External Url" at bounding box center [492, 128] width 46 height 8
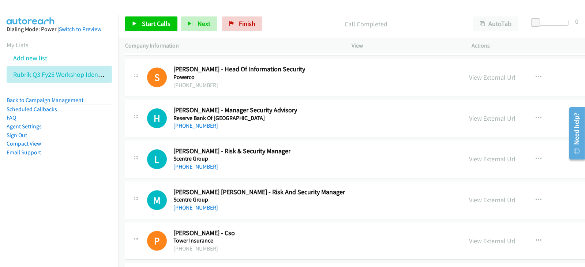
scroll to position [0, 0]
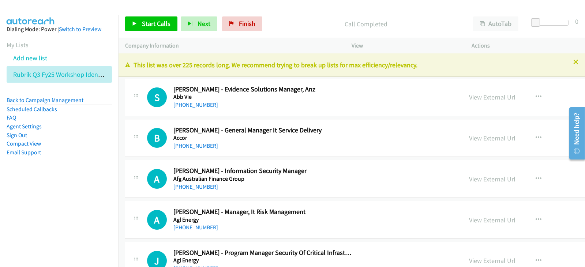
click at [469, 94] on link "View External Url" at bounding box center [492, 97] width 46 height 8
click at [469, 137] on link "View External Url" at bounding box center [492, 138] width 46 height 8
click at [152, 27] on span "Start Calls" at bounding box center [156, 23] width 29 height 8
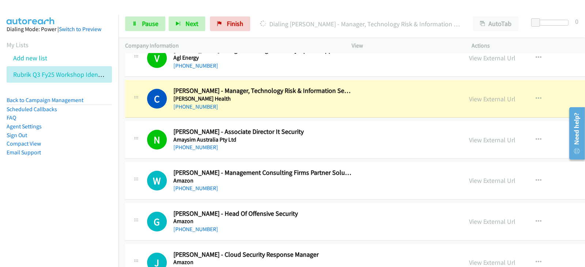
scroll to position [503, 0]
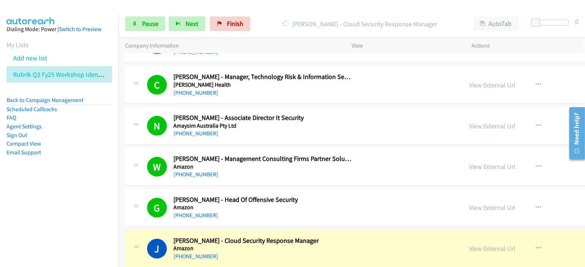
drag, startPoint x: 64, startPoint y: 172, endPoint x: 95, endPoint y: 195, distance: 38.7
click at [65, 172] on aside "Dialing Mode: Power | Switch to Preview My Lists Add new list Rubrik Q3 Fy25 Wo…" at bounding box center [59, 102] width 119 height 175
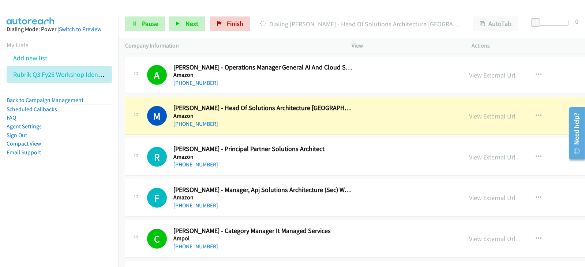
scroll to position [732, 0]
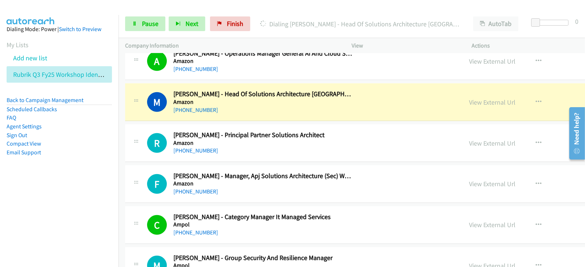
click at [40, 199] on nav "Dialing Mode: Power | Switch to Preview My Lists Add new list Rubrik Q3 Fy25 Wo…" at bounding box center [59, 148] width 119 height 267
click at [469, 101] on link "View External Url" at bounding box center [492, 102] width 46 height 8
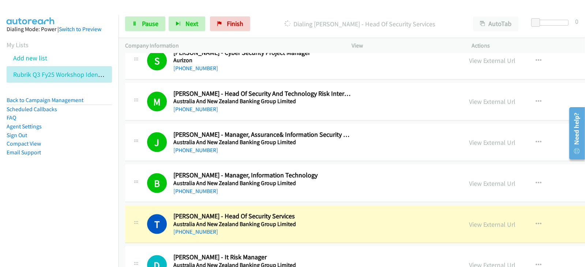
scroll to position [1556, 0]
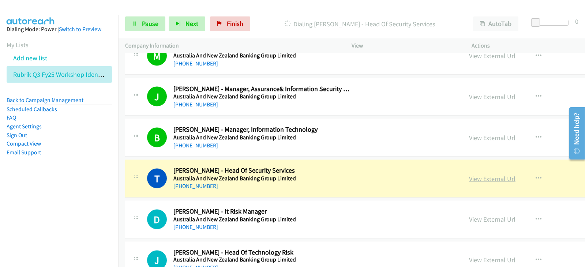
click at [469, 175] on link "View External Url" at bounding box center [492, 179] width 46 height 8
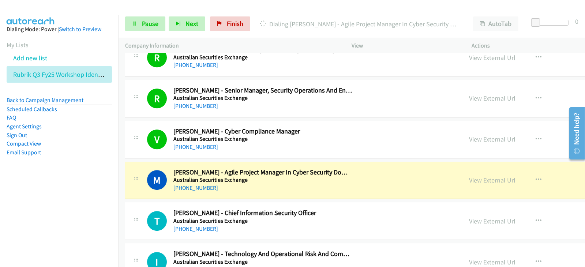
scroll to position [2790, 0]
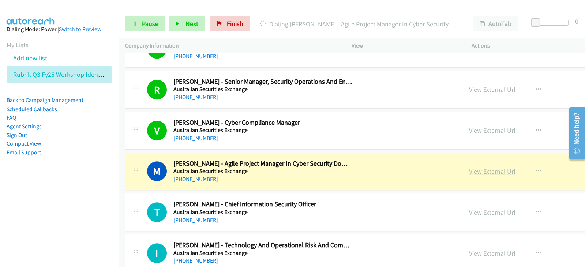
click at [469, 167] on link "View External Url" at bounding box center [492, 171] width 46 height 8
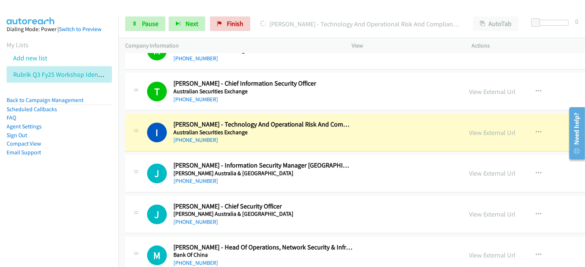
scroll to position [2928, 0]
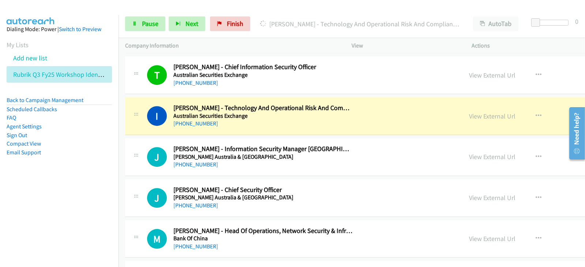
click at [469, 111] on div "View External Url" at bounding box center [492, 116] width 46 height 10
click at [469, 112] on link "View External Url" at bounding box center [492, 116] width 46 height 8
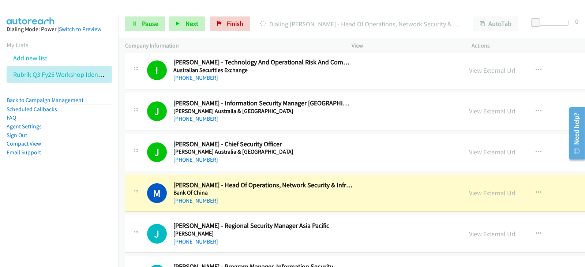
scroll to position [3020, 0]
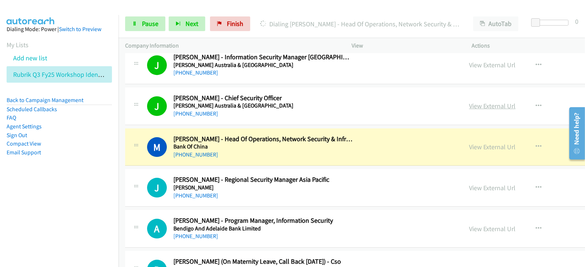
drag, startPoint x: 408, startPoint y: 142, endPoint x: 389, endPoint y: 98, distance: 48.1
click at [335, 143] on h5 "Bank Of China" at bounding box center [262, 146] width 179 height 7
click at [469, 143] on link "View External Url" at bounding box center [492, 147] width 46 height 8
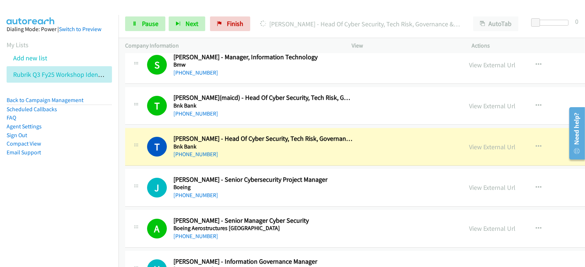
scroll to position [3386, 0]
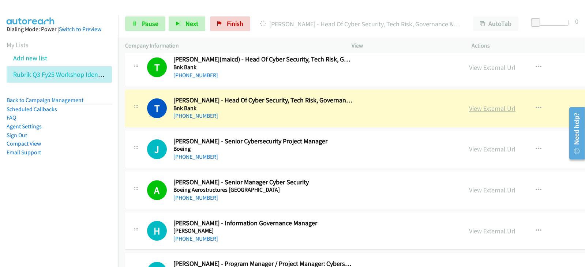
click at [469, 104] on link "View External Url" at bounding box center [492, 108] width 46 height 8
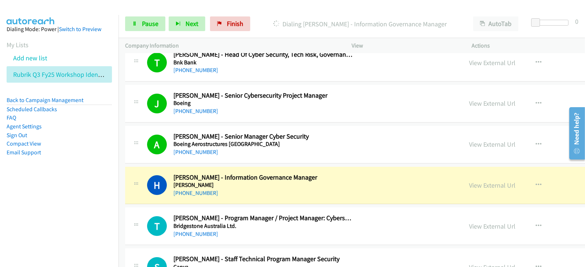
scroll to position [3523, 0]
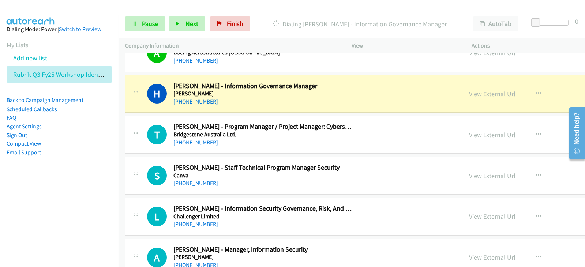
click at [469, 90] on link "View External Url" at bounding box center [492, 94] width 46 height 8
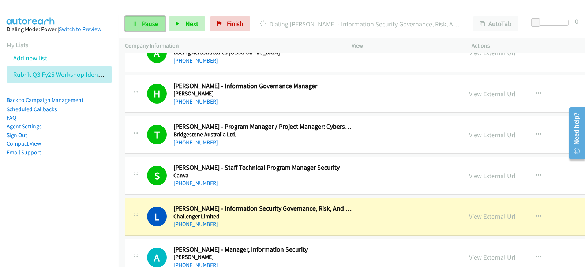
click at [150, 30] on link "Pause" at bounding box center [145, 23] width 40 height 15
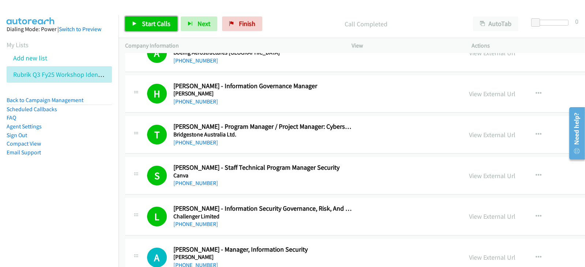
click at [148, 24] on span "Start Calls" at bounding box center [156, 23] width 29 height 8
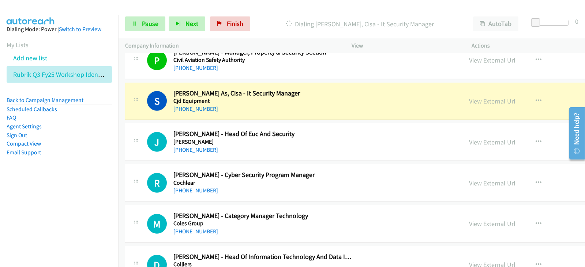
scroll to position [3980, 0]
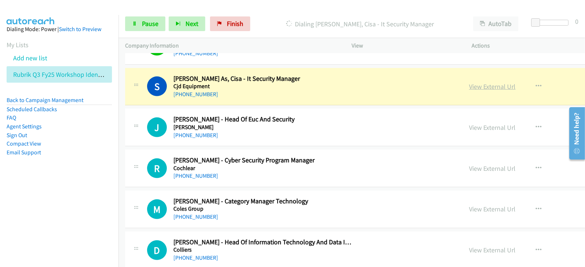
click at [469, 82] on link "View External Url" at bounding box center [492, 86] width 46 height 8
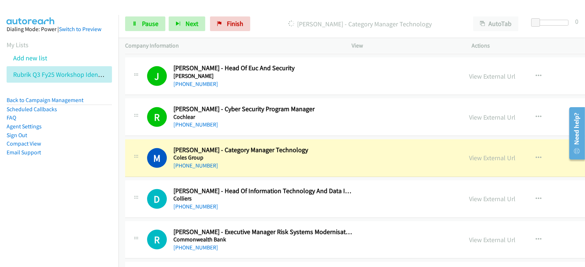
scroll to position [4072, 0]
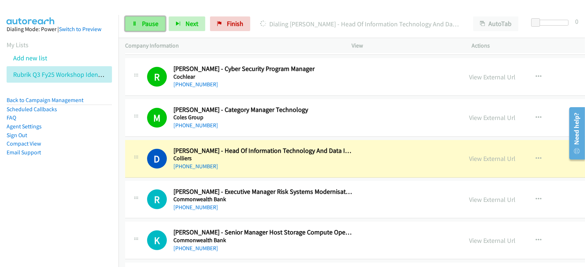
click at [147, 19] on span "Pause" at bounding box center [150, 23] width 16 height 8
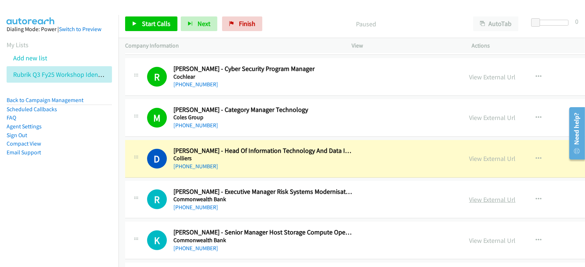
click at [469, 195] on link "View External Url" at bounding box center [492, 199] width 46 height 8
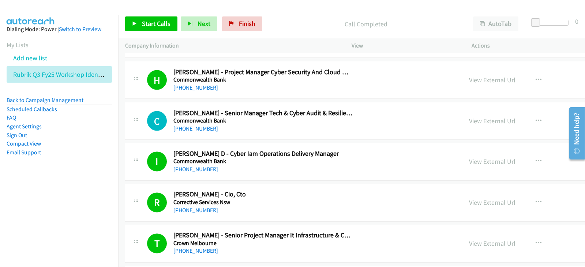
scroll to position [8738, 0]
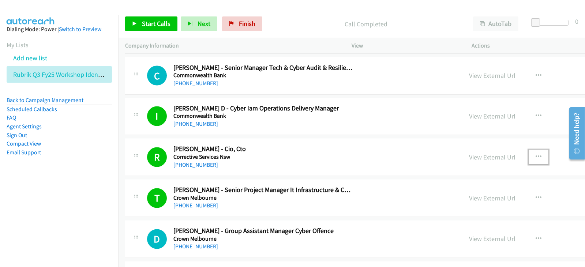
click at [536, 154] on icon "button" at bounding box center [539, 157] width 6 height 6
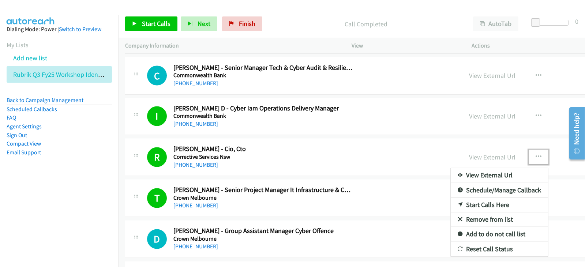
click at [451, 198] on link "Start Calls Here" at bounding box center [499, 205] width 97 height 15
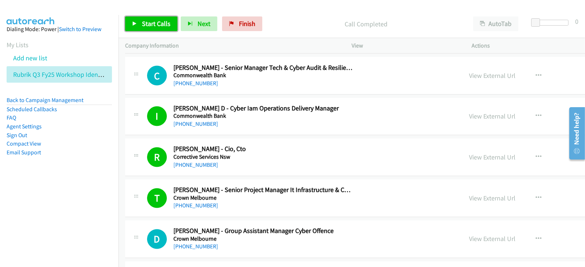
click at [135, 24] on icon at bounding box center [134, 24] width 5 height 5
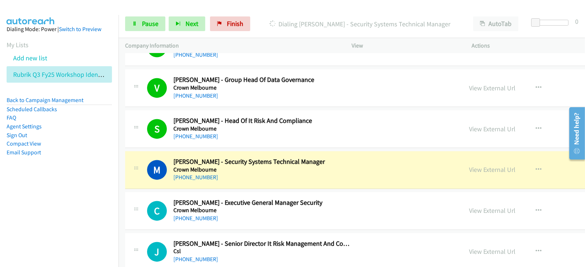
scroll to position [9058, 0]
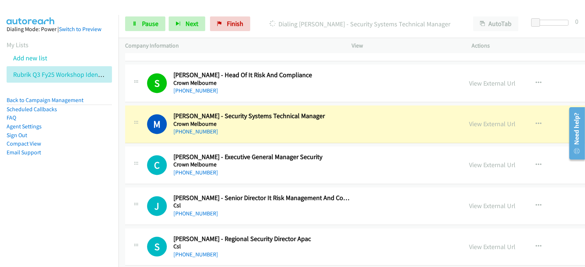
click at [336, 120] on h5 "Crown Melbourne" at bounding box center [262, 123] width 179 height 7
click at [469, 120] on link "View External Url" at bounding box center [492, 124] width 46 height 8
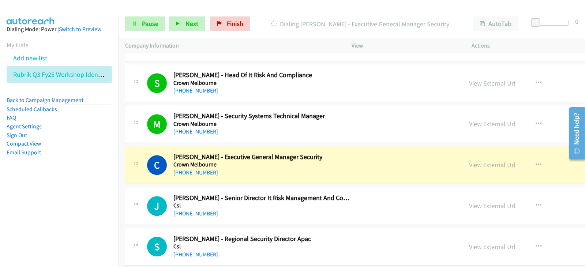
scroll to position [9104, 0]
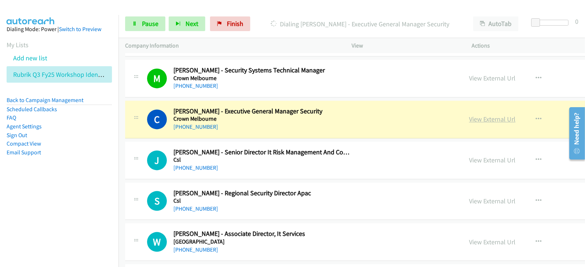
click at [469, 115] on link "View External Url" at bounding box center [492, 119] width 46 height 8
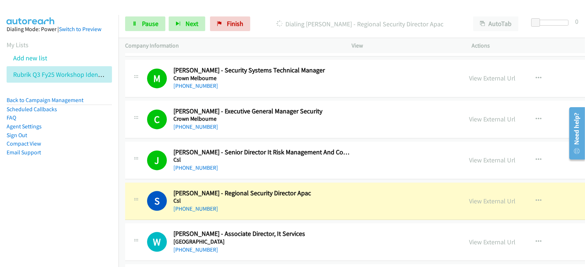
scroll to position [9196, 0]
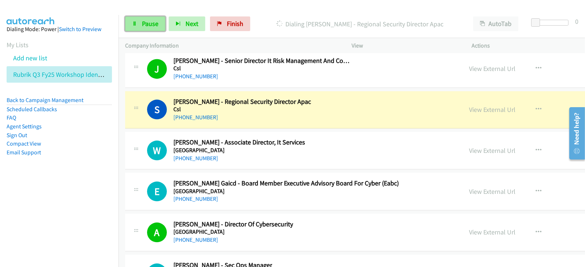
click at [145, 19] on span "Pause" at bounding box center [150, 23] width 16 height 8
